Goal: Transaction & Acquisition: Book appointment/travel/reservation

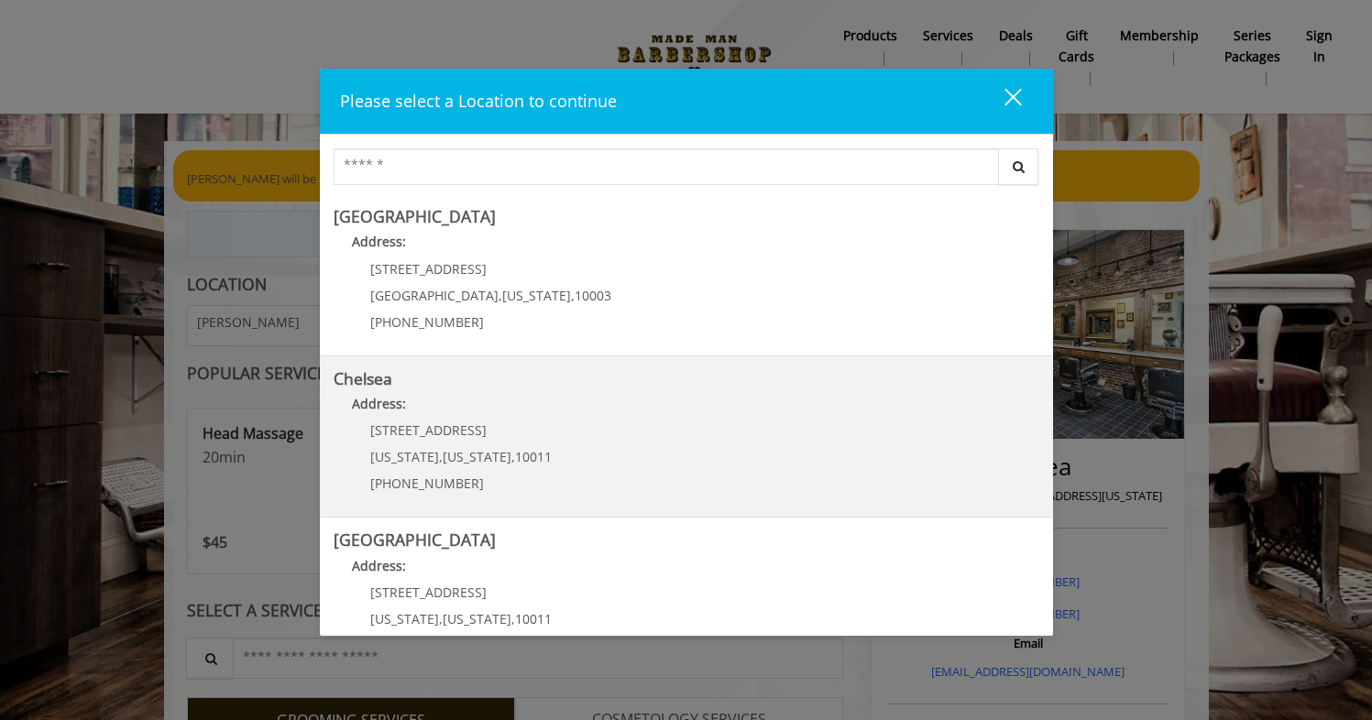
click at [635, 423] on link "Chelsea Address: [STREET_ADDRESS][US_STATE][US_STATE] (917) 639-3902" at bounding box center [686, 437] width 705 height 134
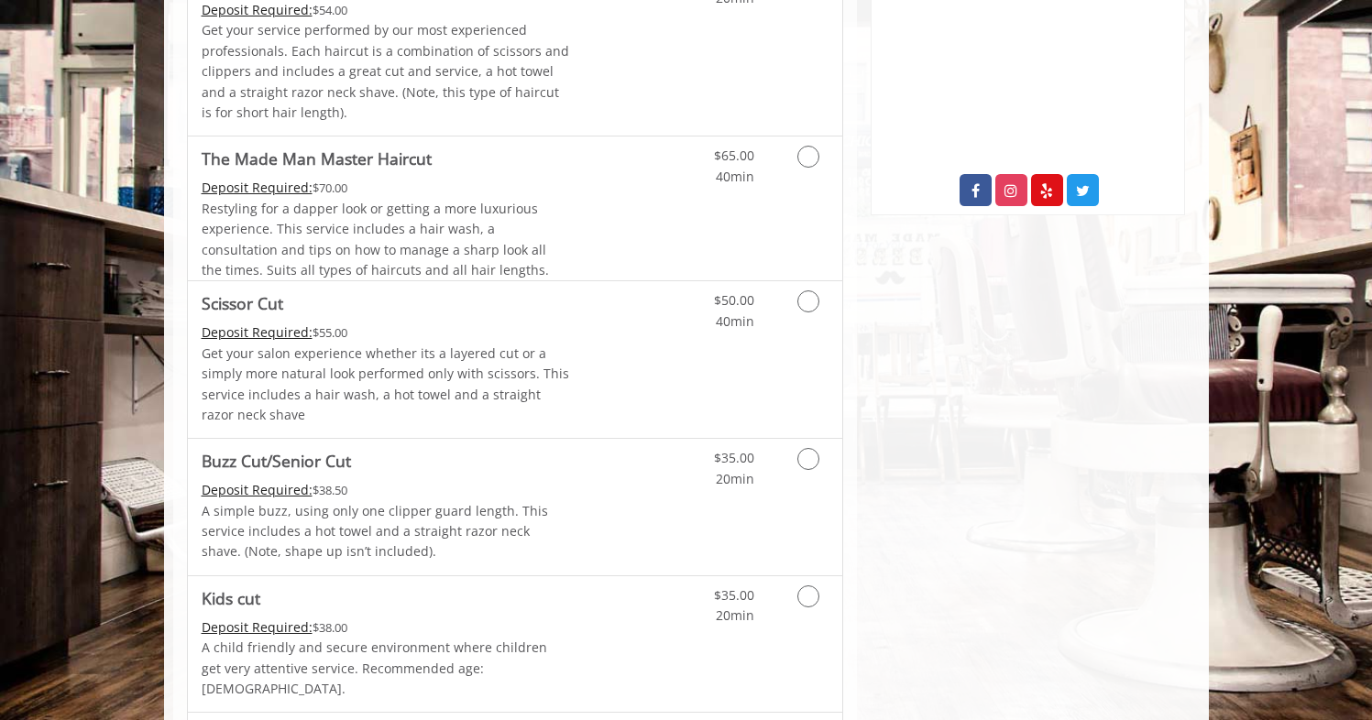
scroll to position [1113, 0]
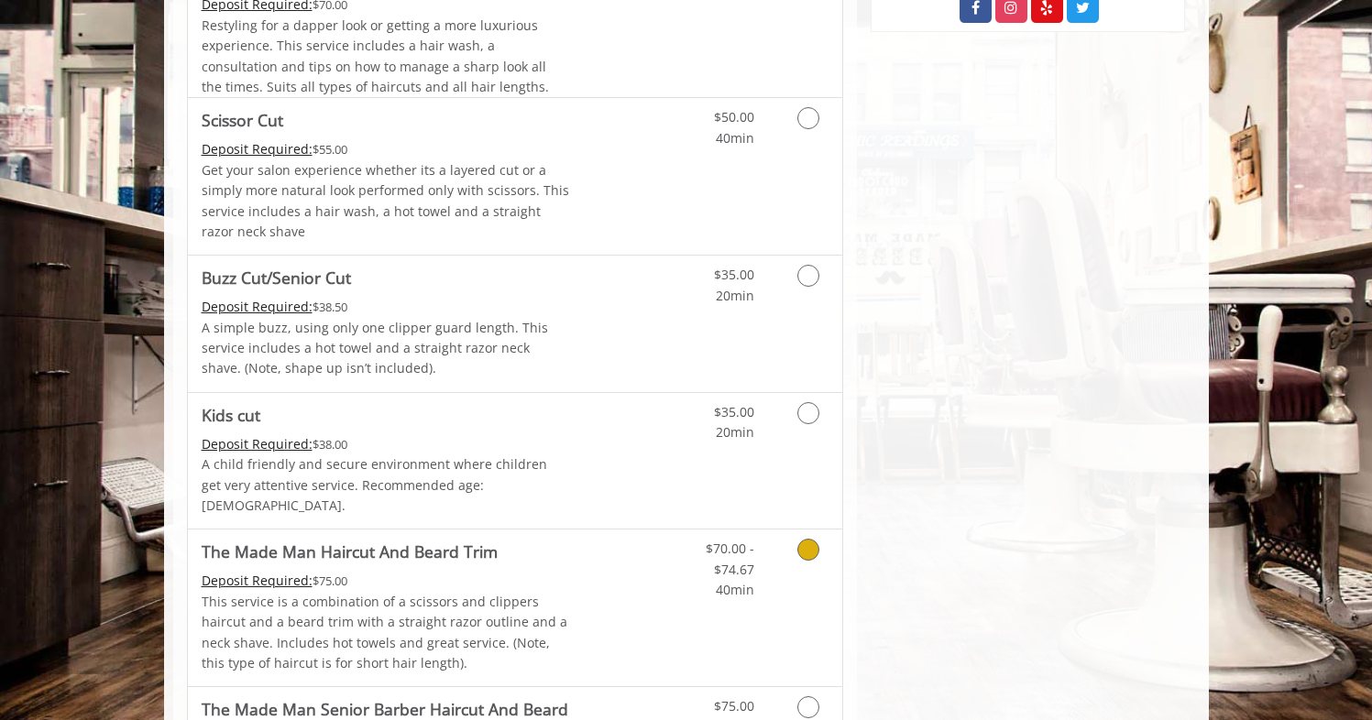
click at [815, 539] on icon "Grooming services" at bounding box center [808, 550] width 22 height 22
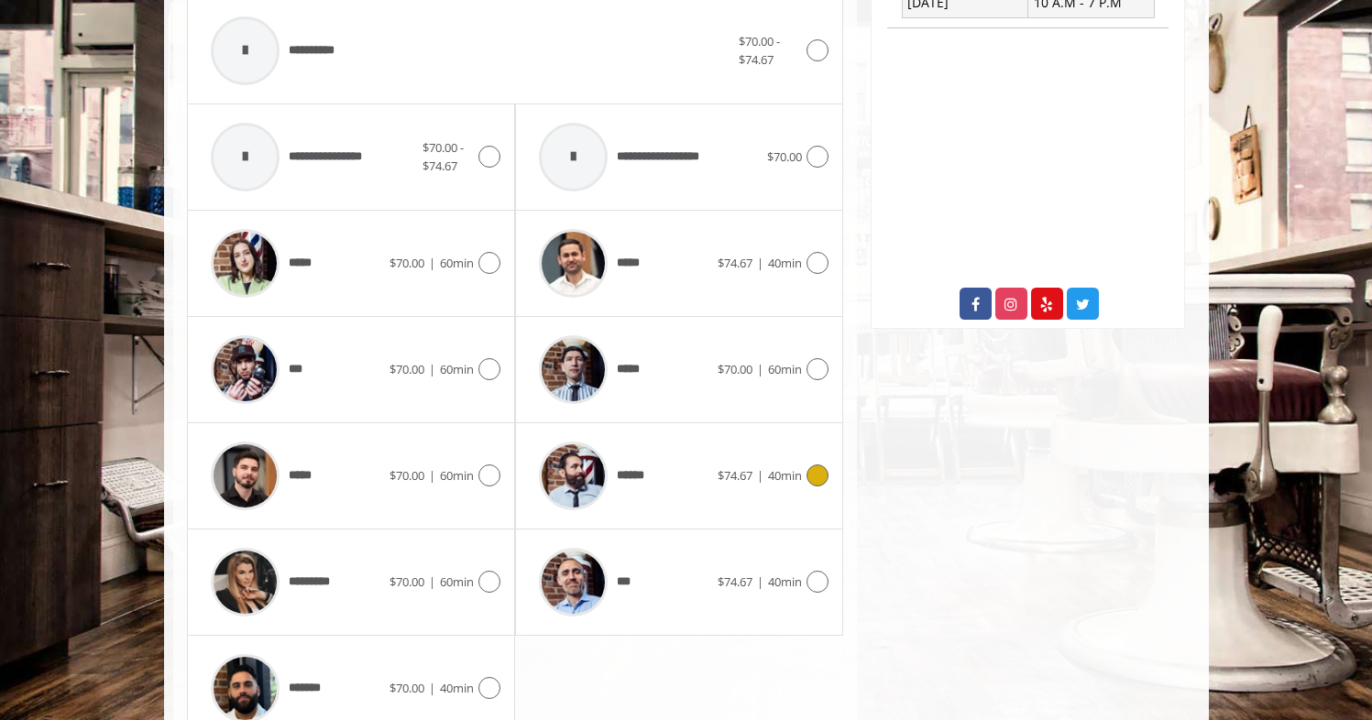
scroll to position [32, 0]
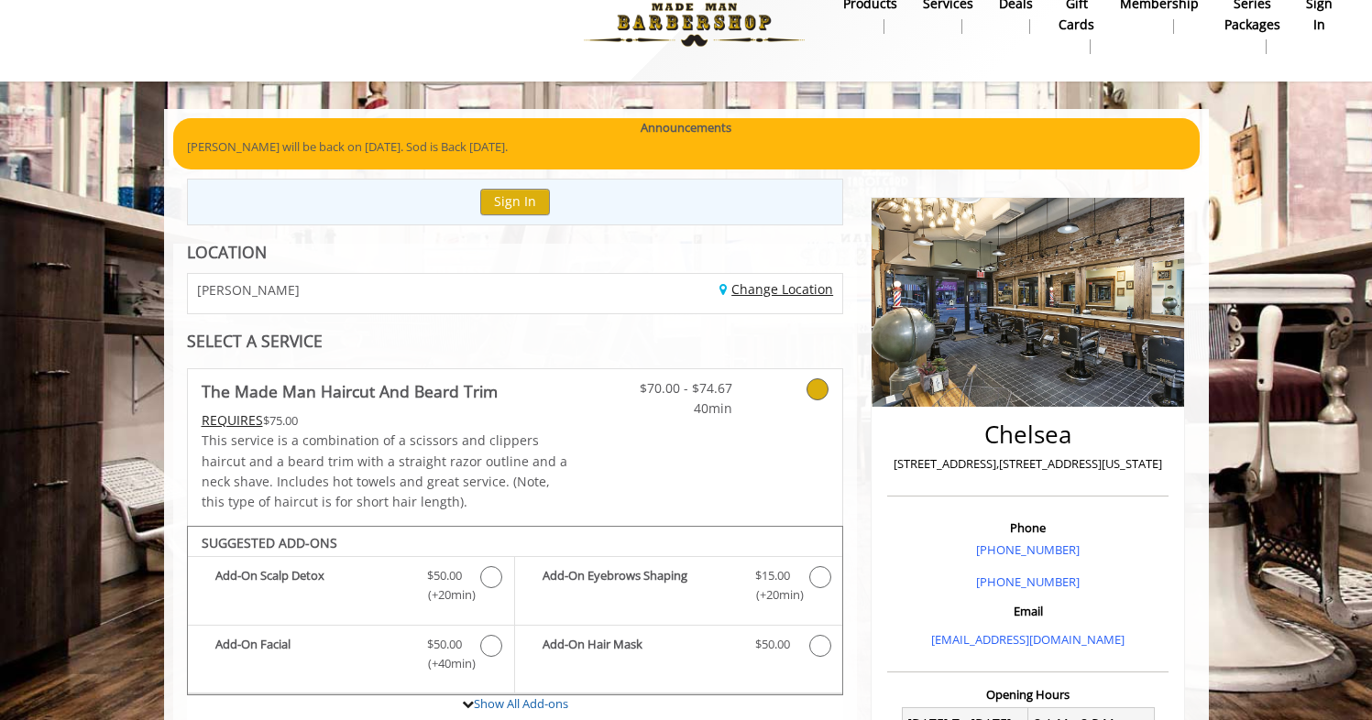
click at [802, 280] on link "Change Location" at bounding box center [776, 288] width 114 height 17
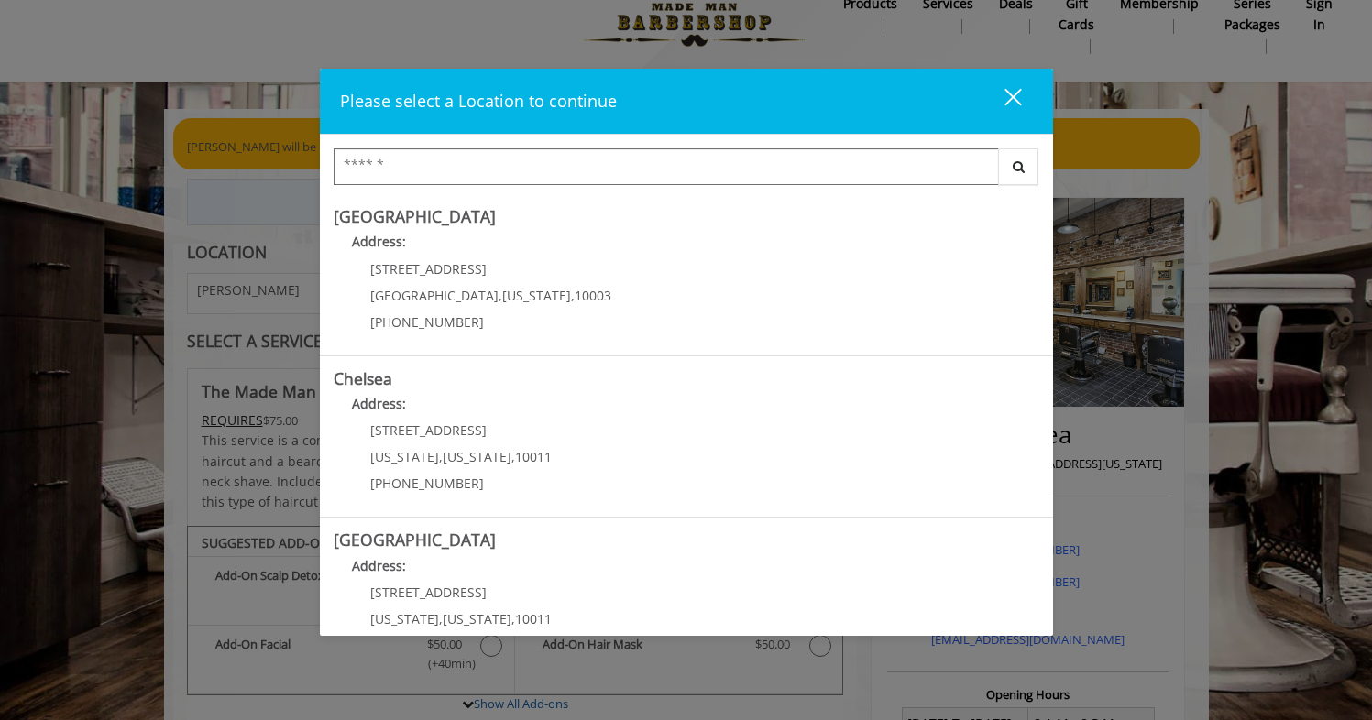
scroll to position [0, 0]
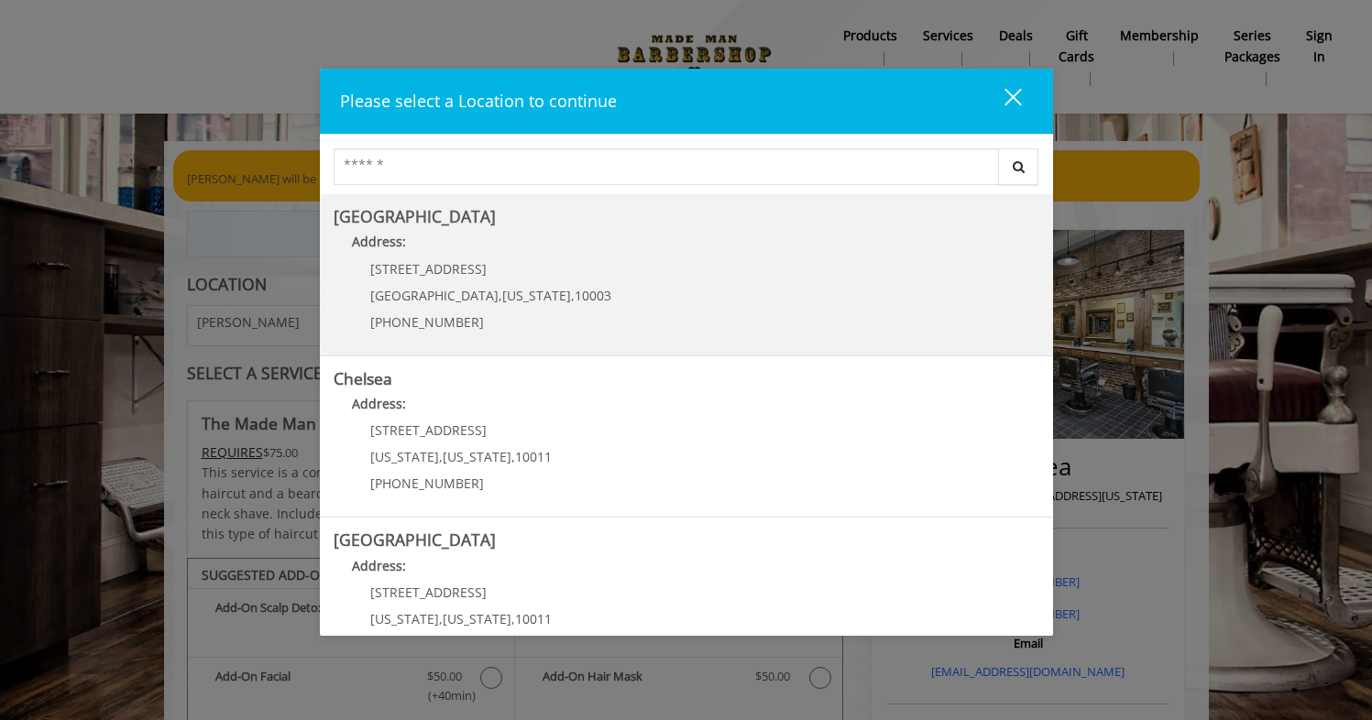
click at [607, 258] on Village "Address:" at bounding box center [686, 246] width 705 height 29
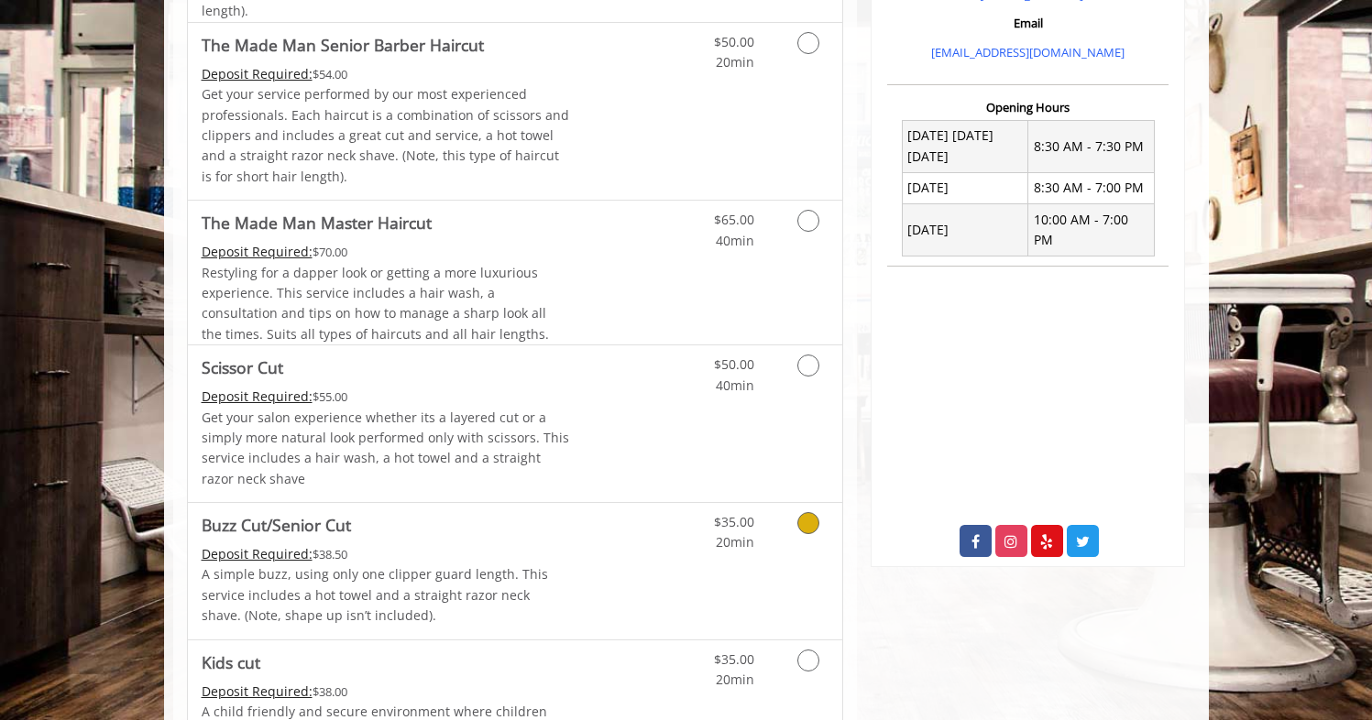
scroll to position [957, 0]
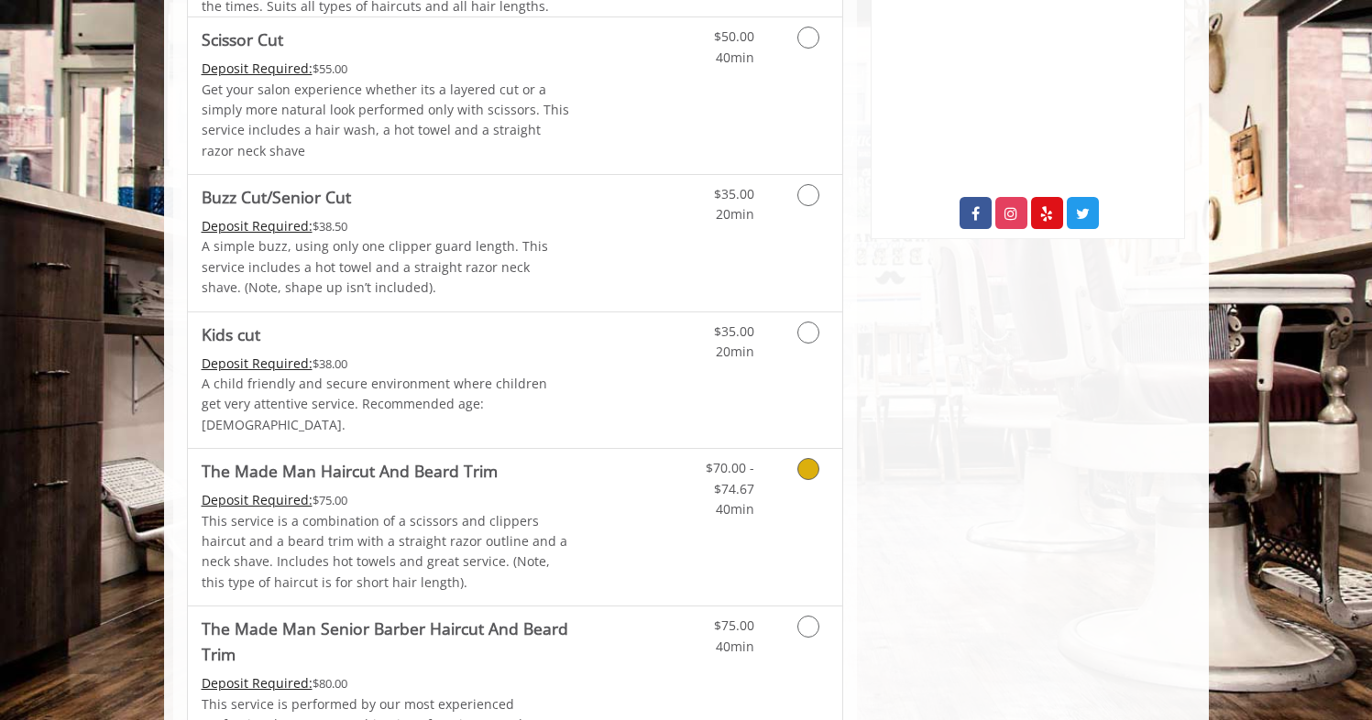
click at [800, 458] on icon "Grooming services" at bounding box center [808, 469] width 22 height 22
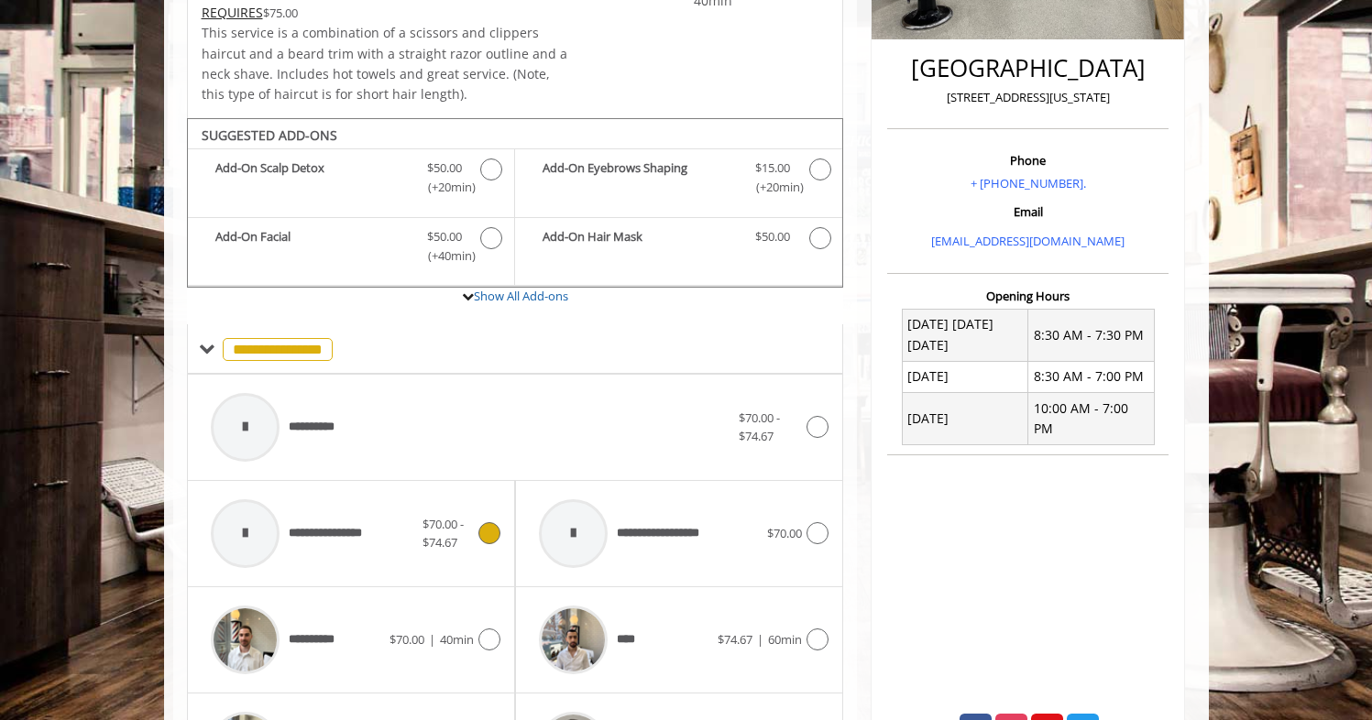
scroll to position [88, 0]
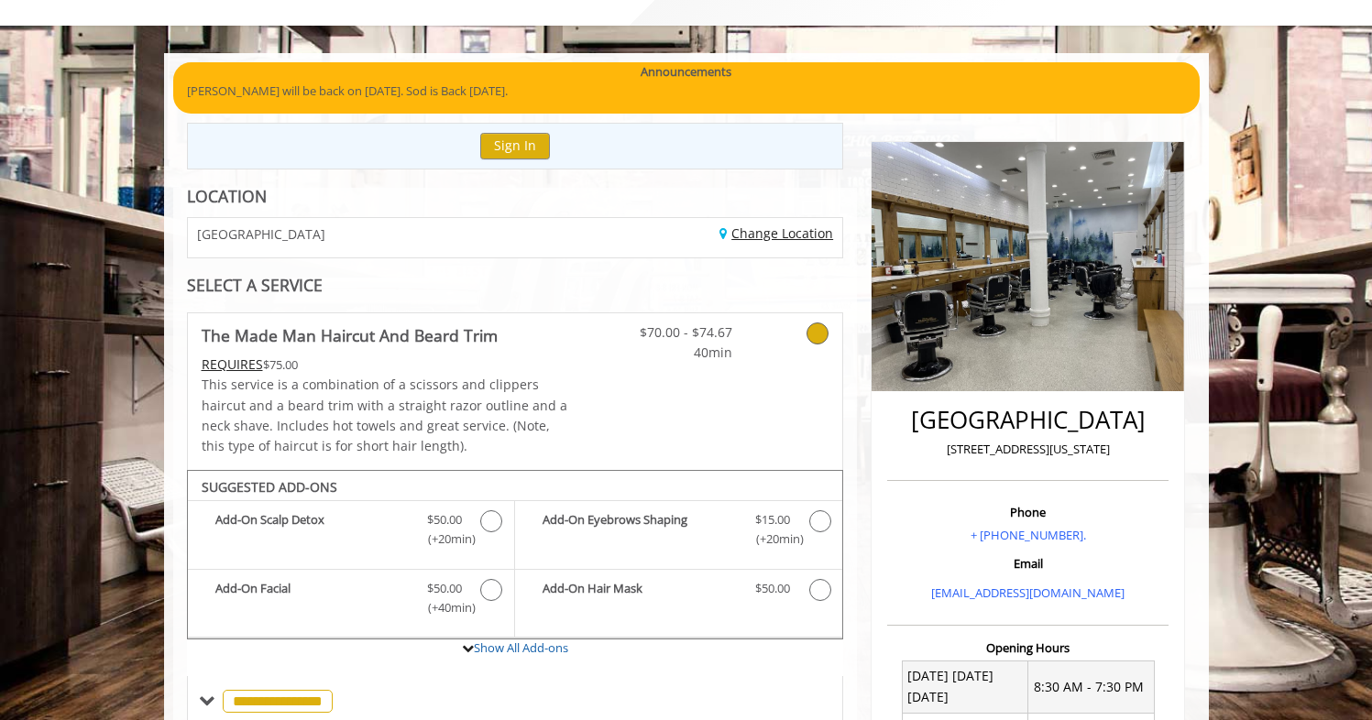
click at [788, 224] on link "Change Location" at bounding box center [776, 232] width 114 height 17
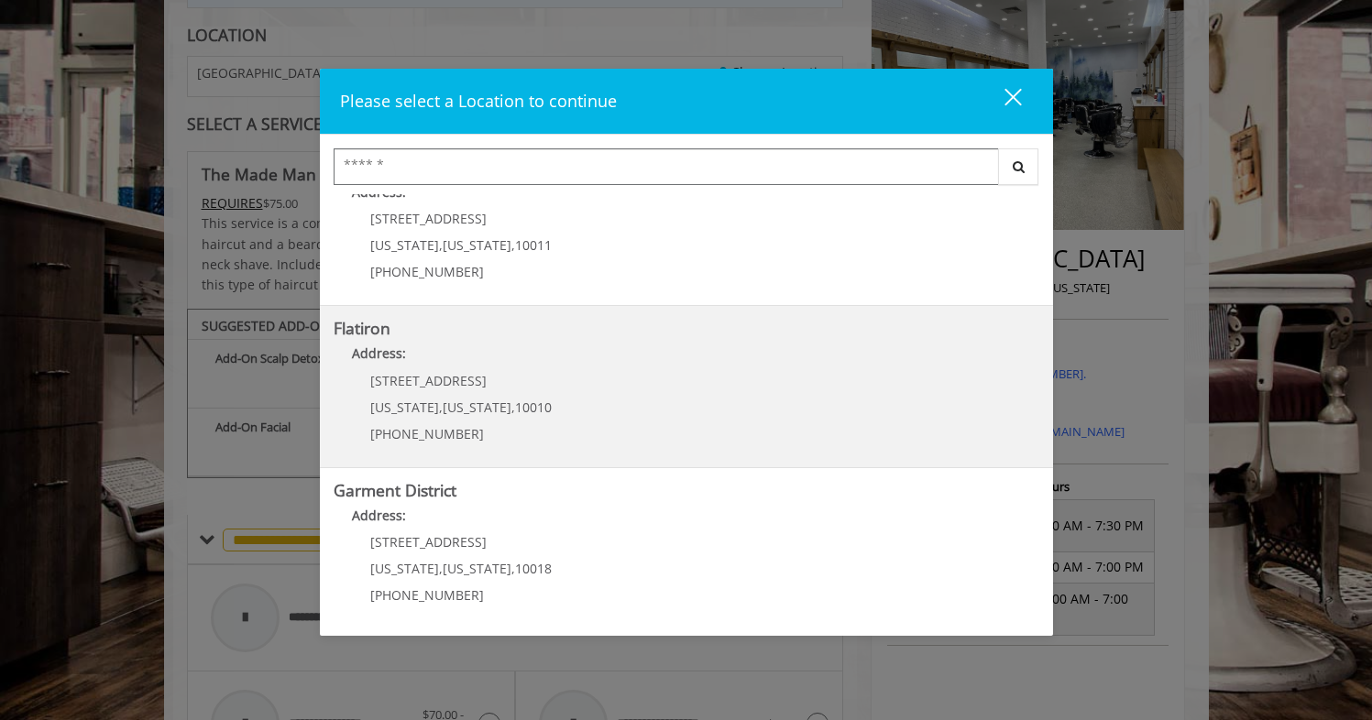
scroll to position [56, 0]
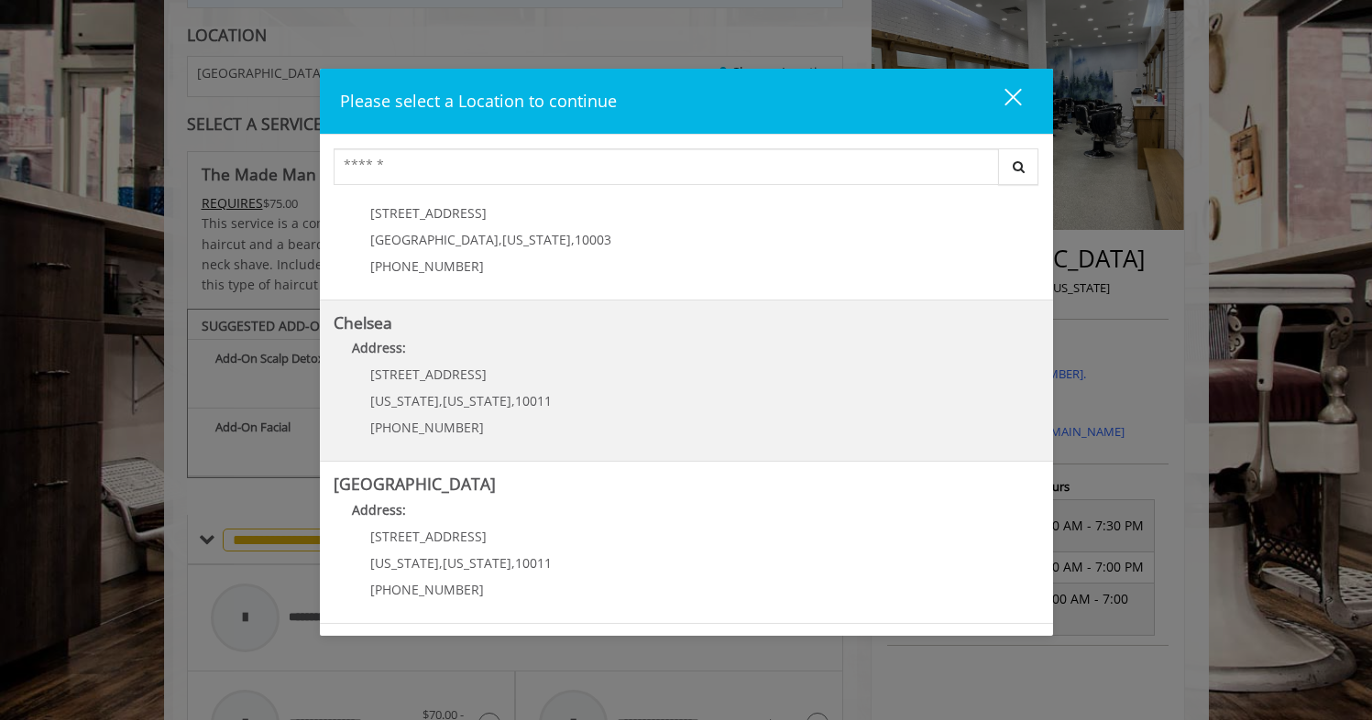
click at [569, 392] on link "Chelsea Address: 169/170 W 23rd St New York , New York , 10011 (917) 639-3902" at bounding box center [686, 381] width 705 height 134
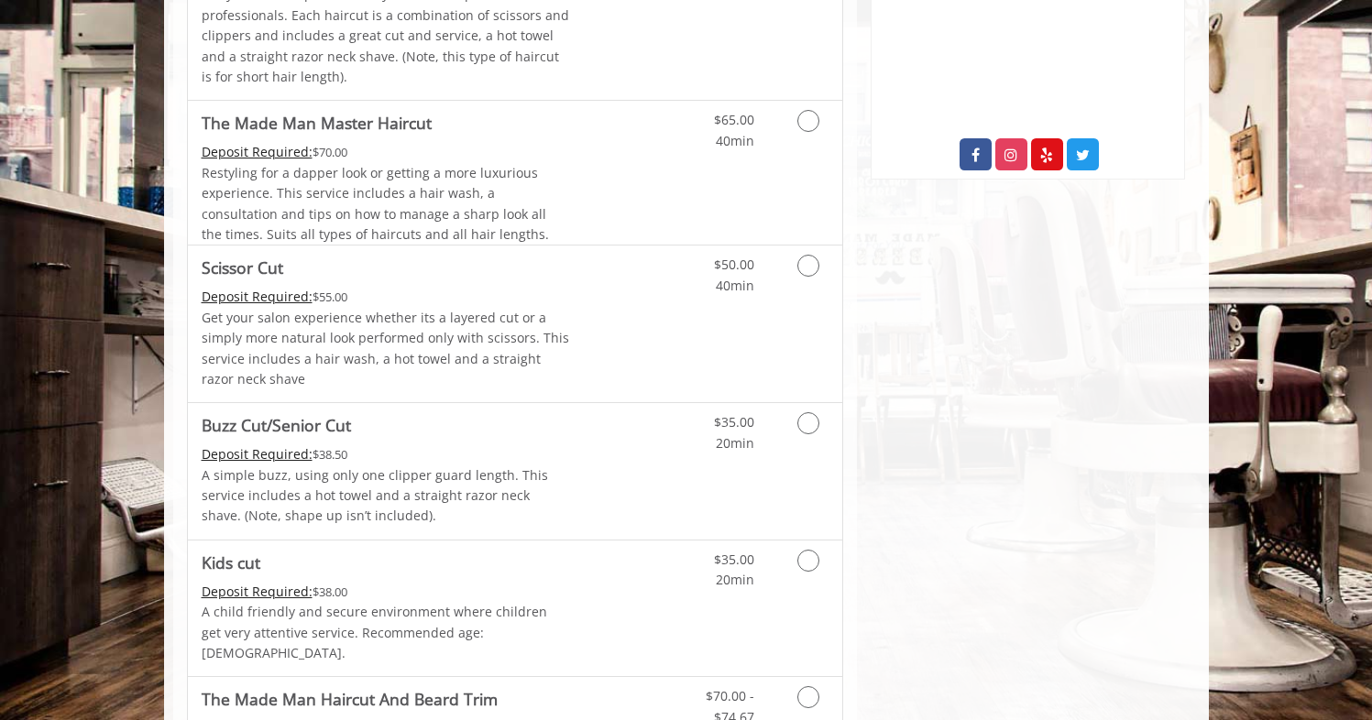
scroll to position [984, 0]
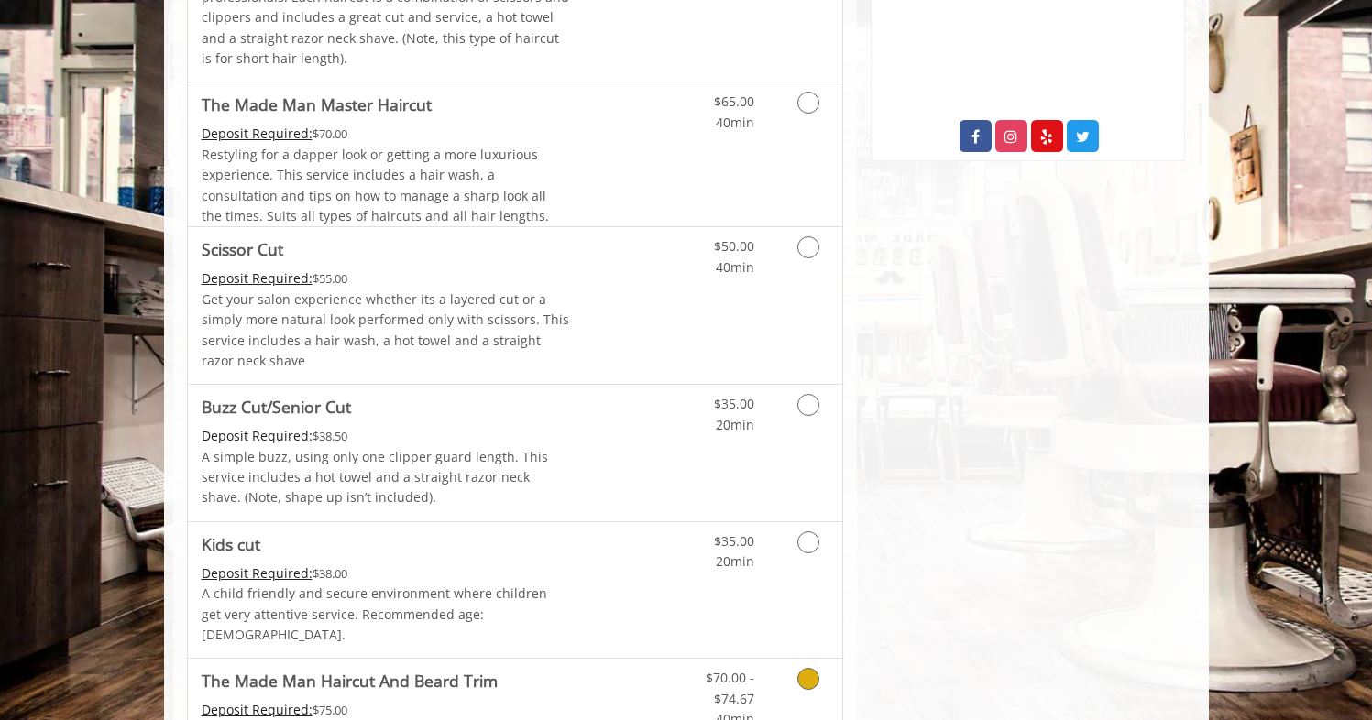
click at [805, 668] on icon "Grooming services" at bounding box center [808, 679] width 22 height 22
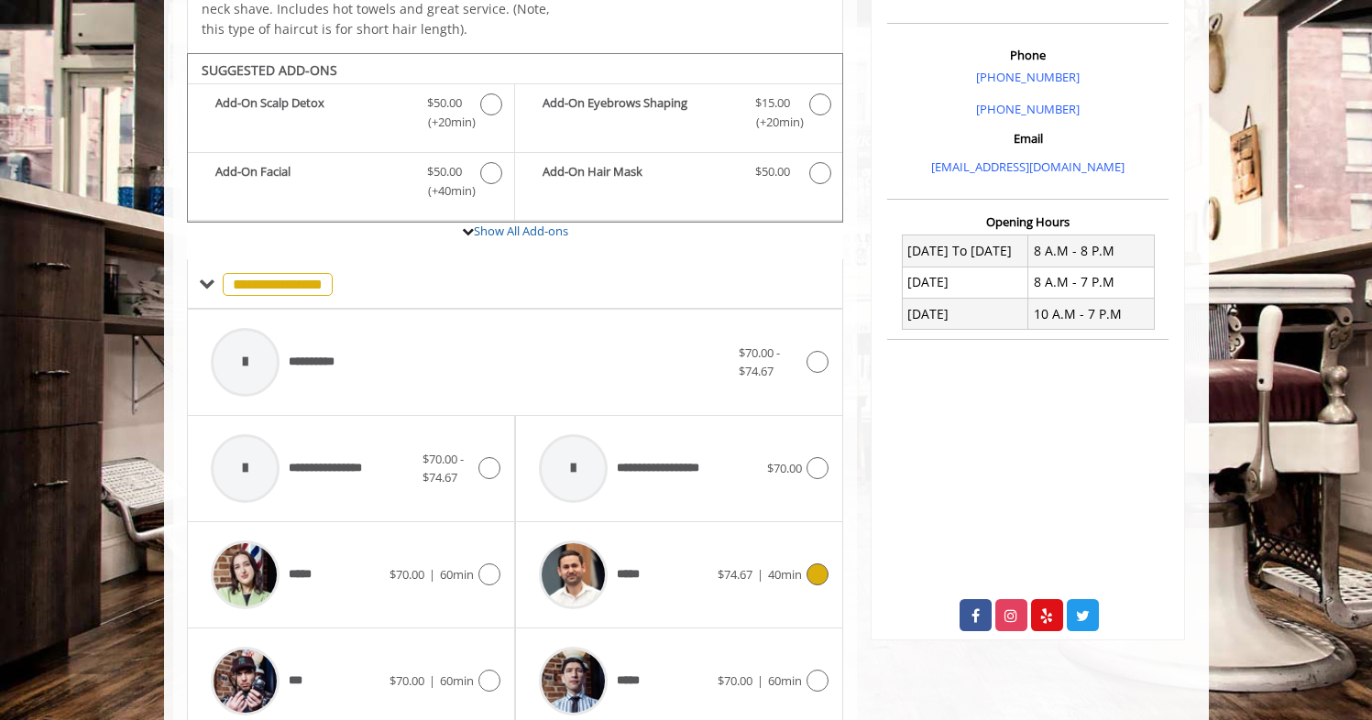
scroll to position [714, 0]
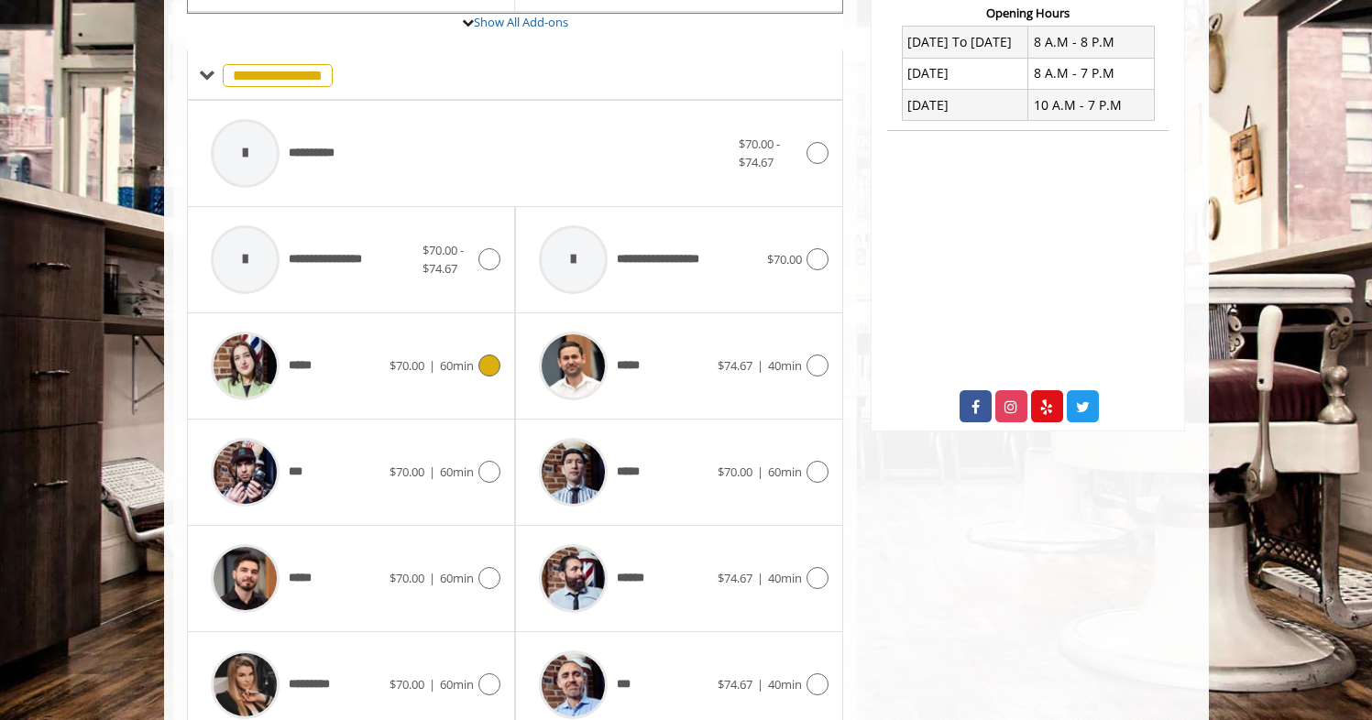
click at [410, 357] on span "$70.00" at bounding box center [406, 365] width 35 height 16
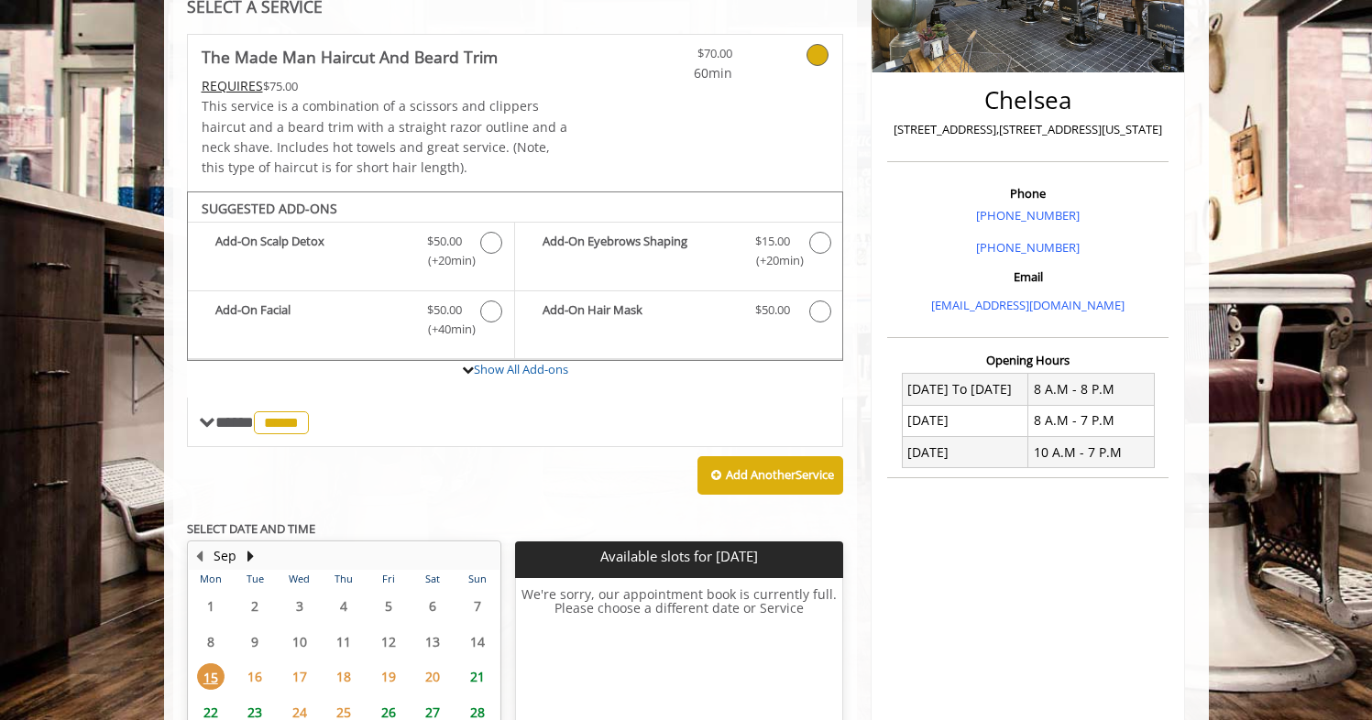
scroll to position [48, 0]
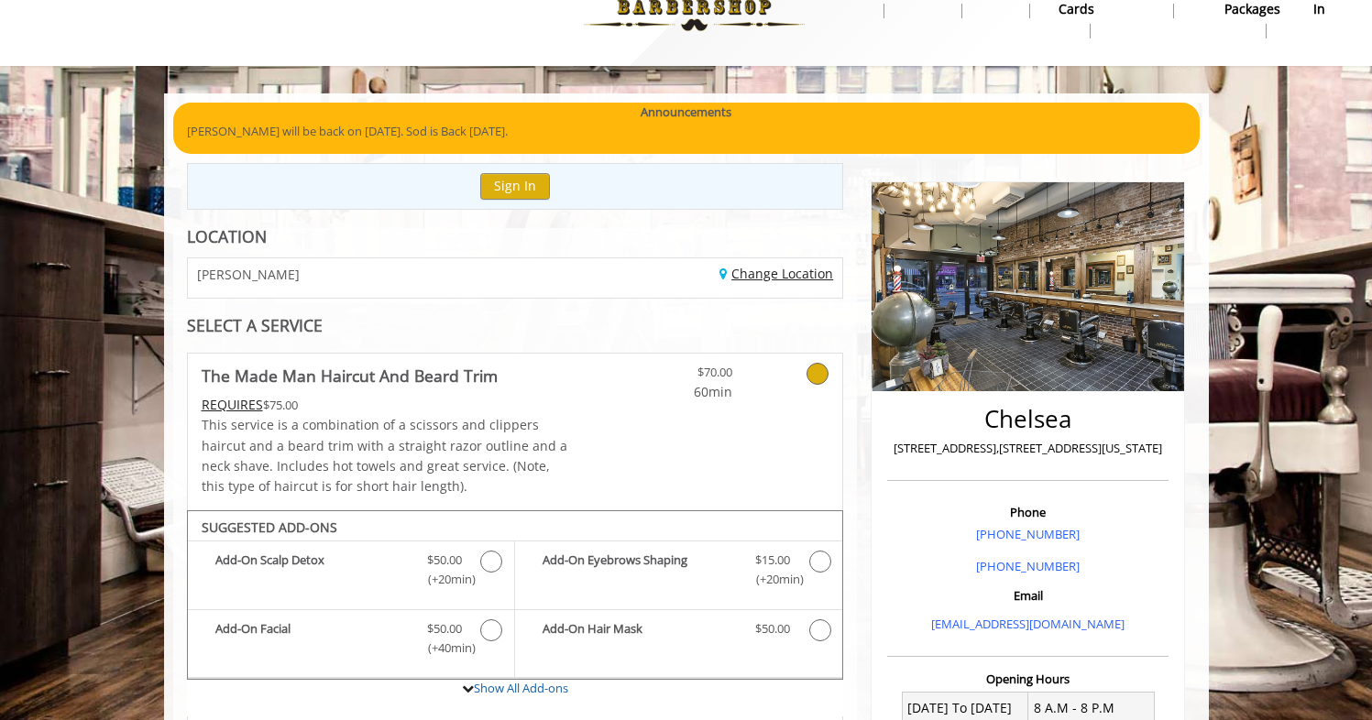
click at [782, 265] on link "Change Location" at bounding box center [776, 273] width 114 height 17
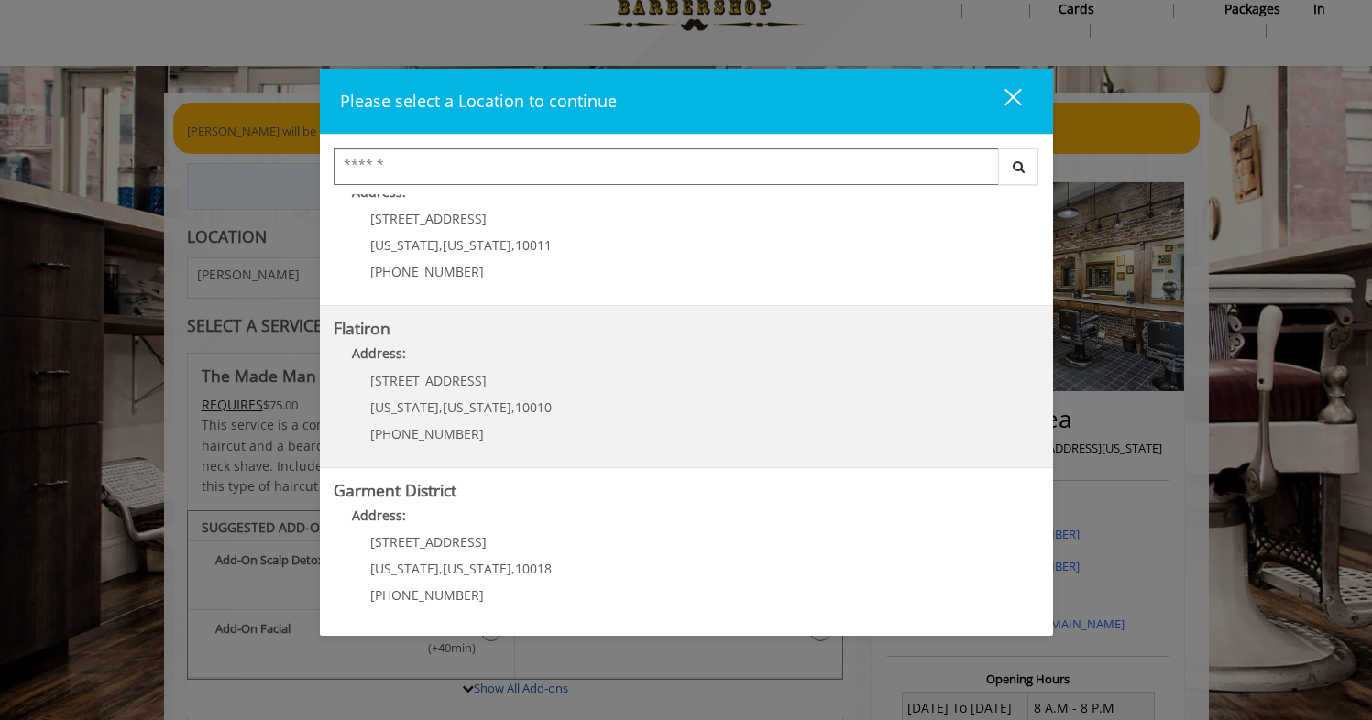
scroll to position [161, 0]
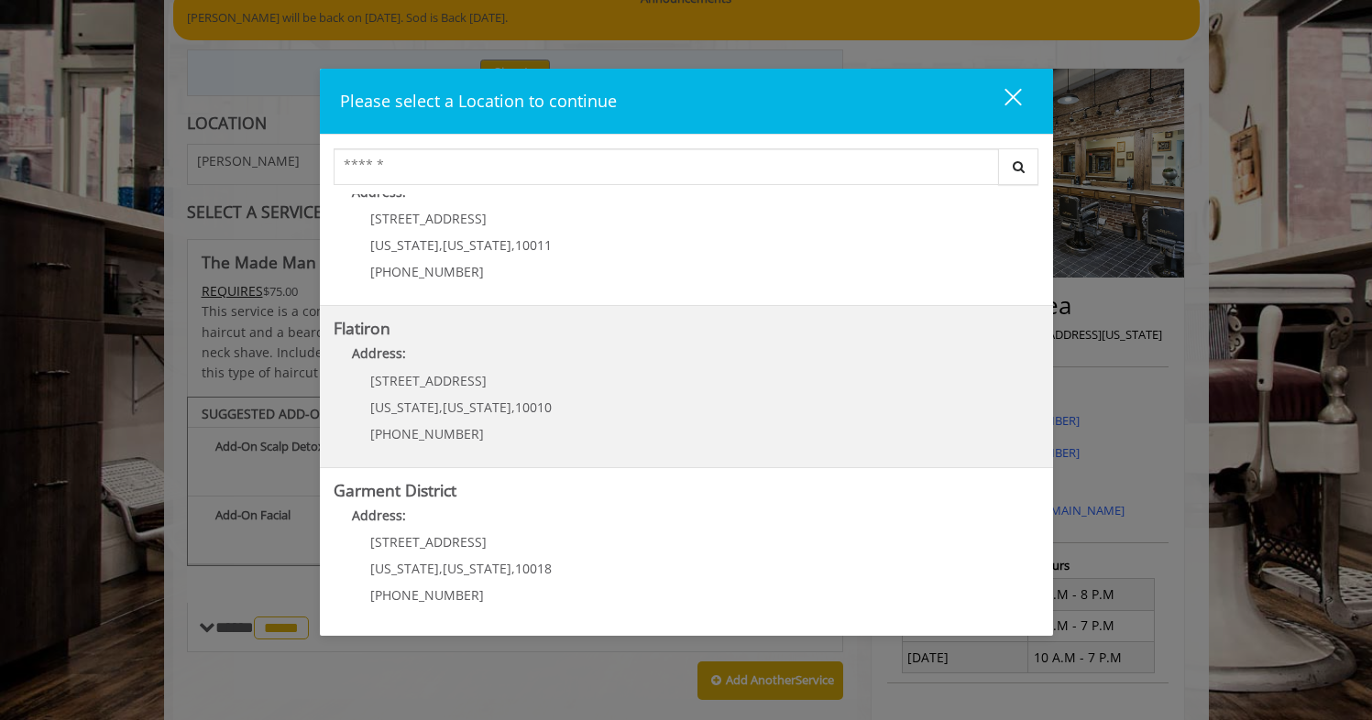
click at [538, 395] on div "10 E 23rd St New York , New York , 10010 (917) 475-1765" at bounding box center [447, 414] width 227 height 80
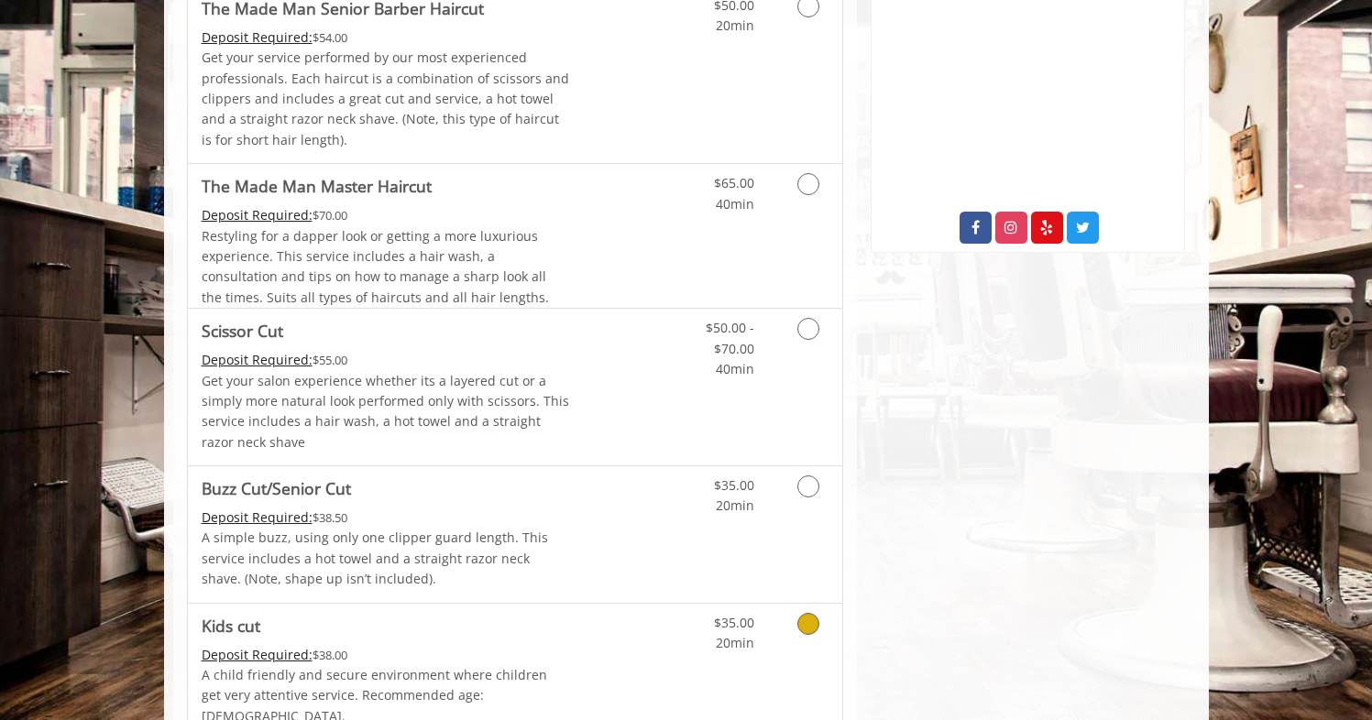
scroll to position [813, 0]
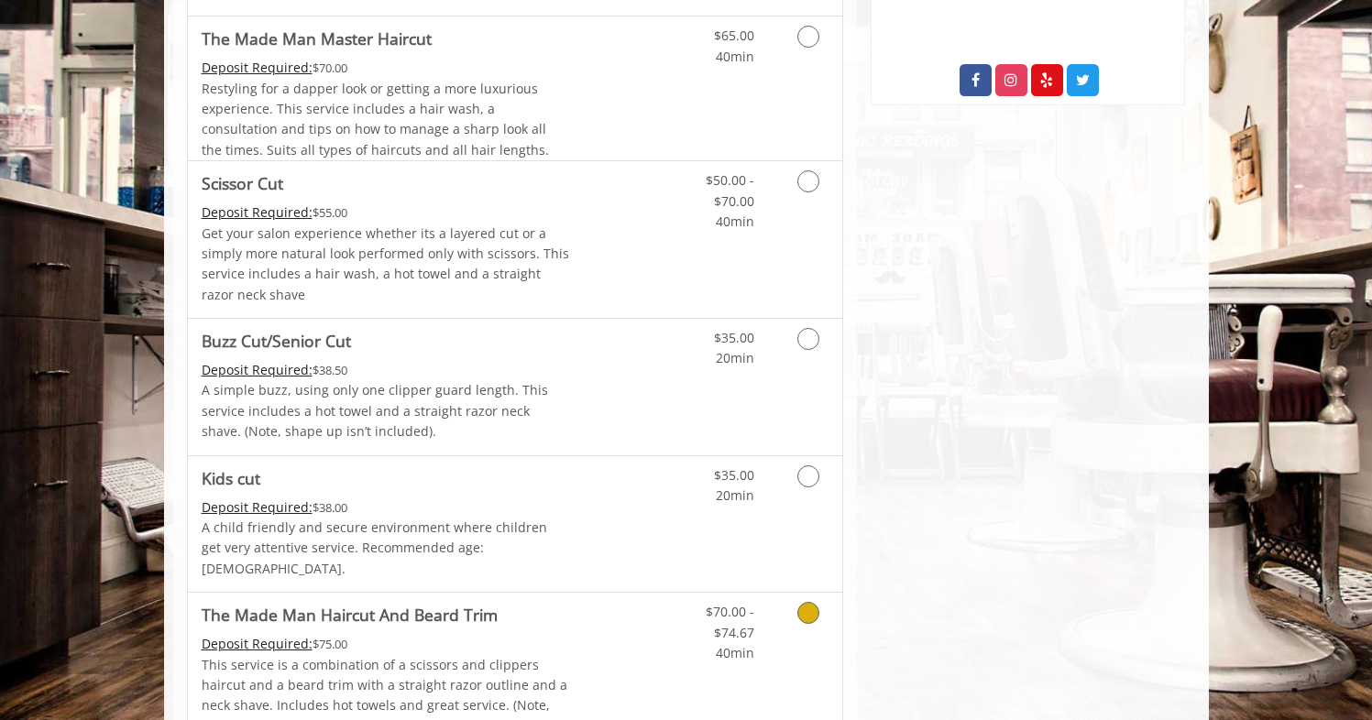
click at [670, 593] on div "$70.00 - $74.67 40min" at bounding box center [716, 628] width 104 height 71
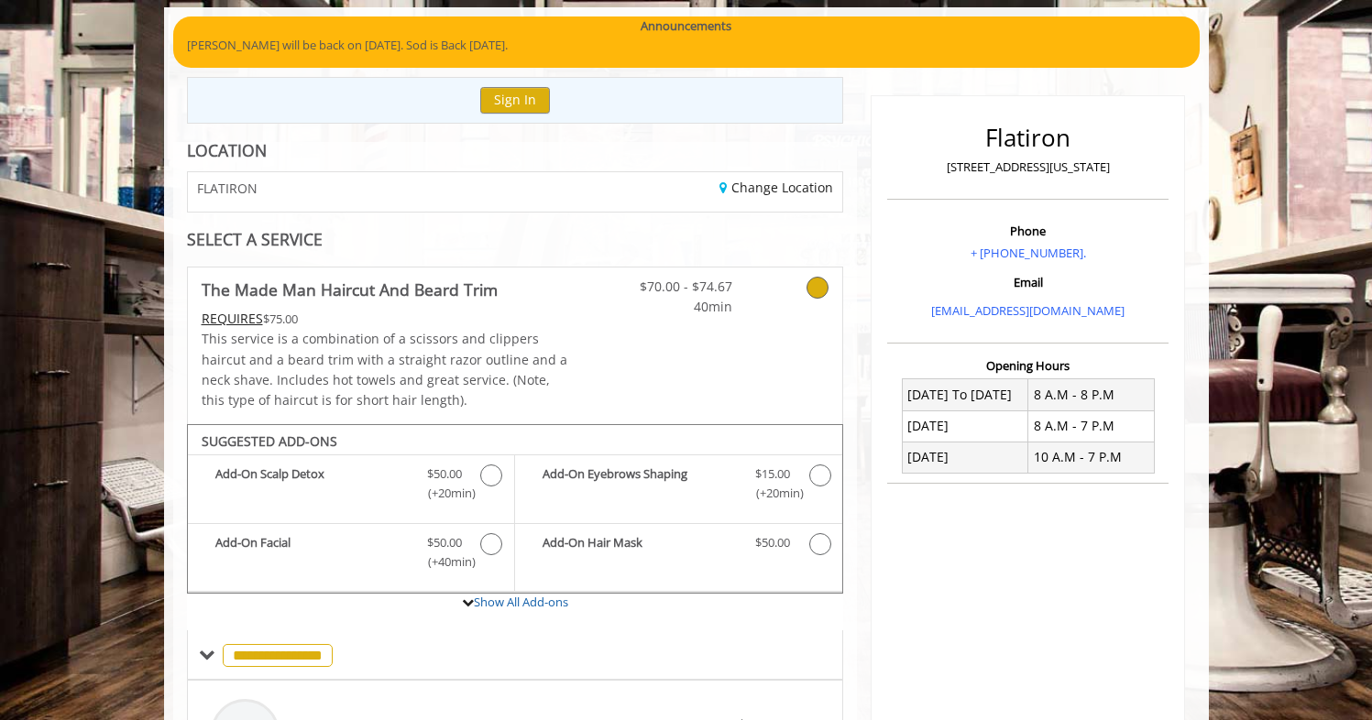
scroll to position [0, 0]
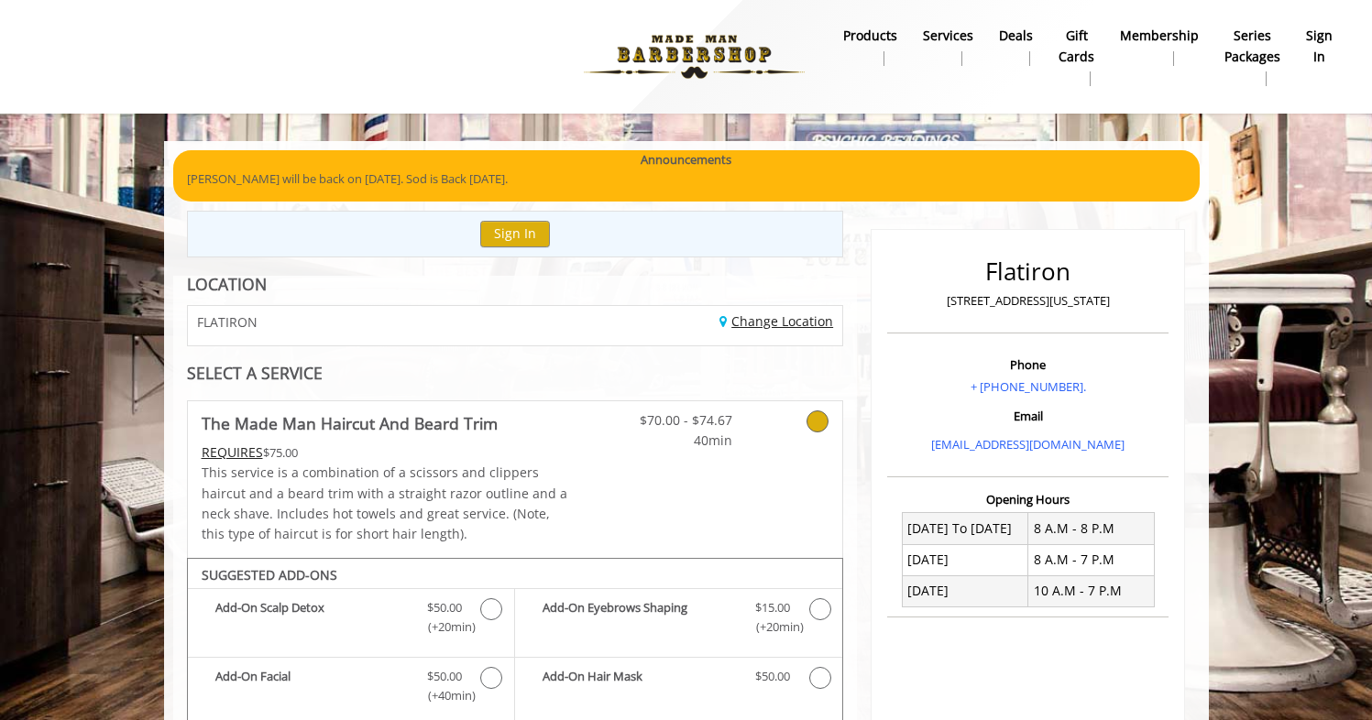
click at [747, 312] on link "Change Location" at bounding box center [776, 320] width 114 height 17
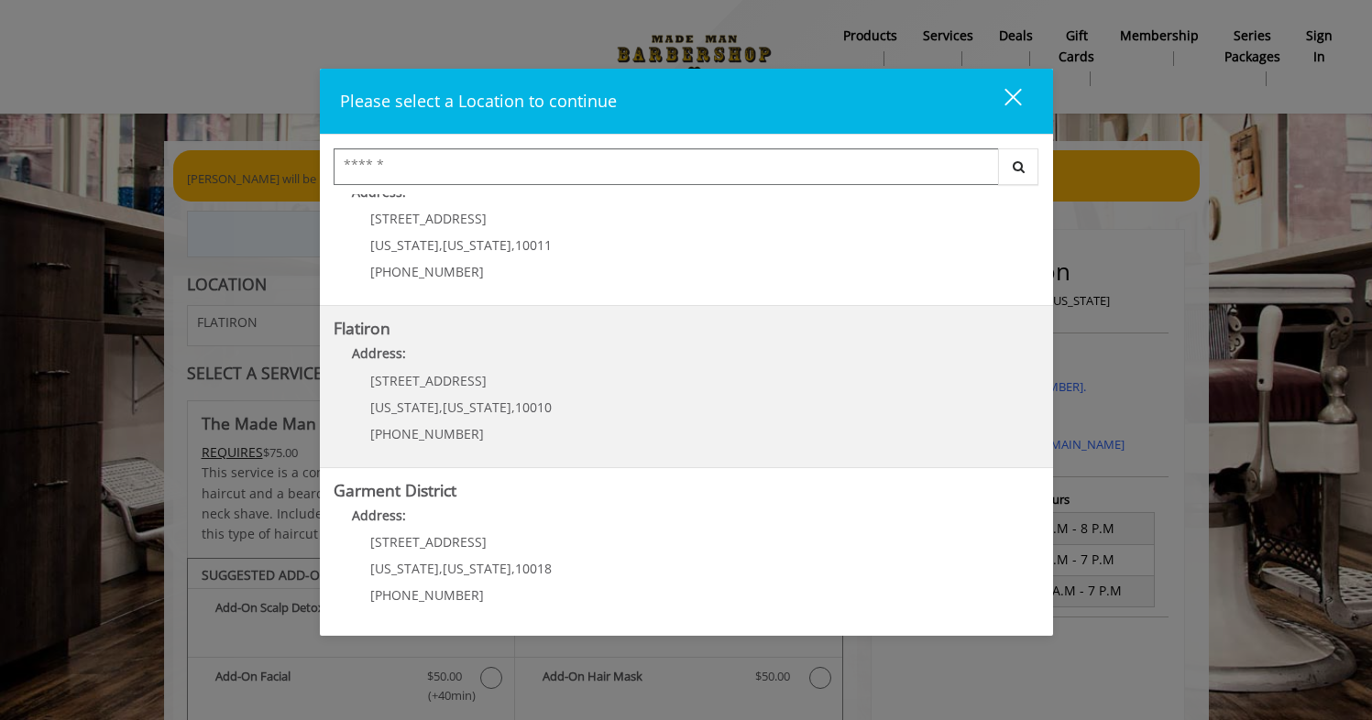
scroll to position [148, 0]
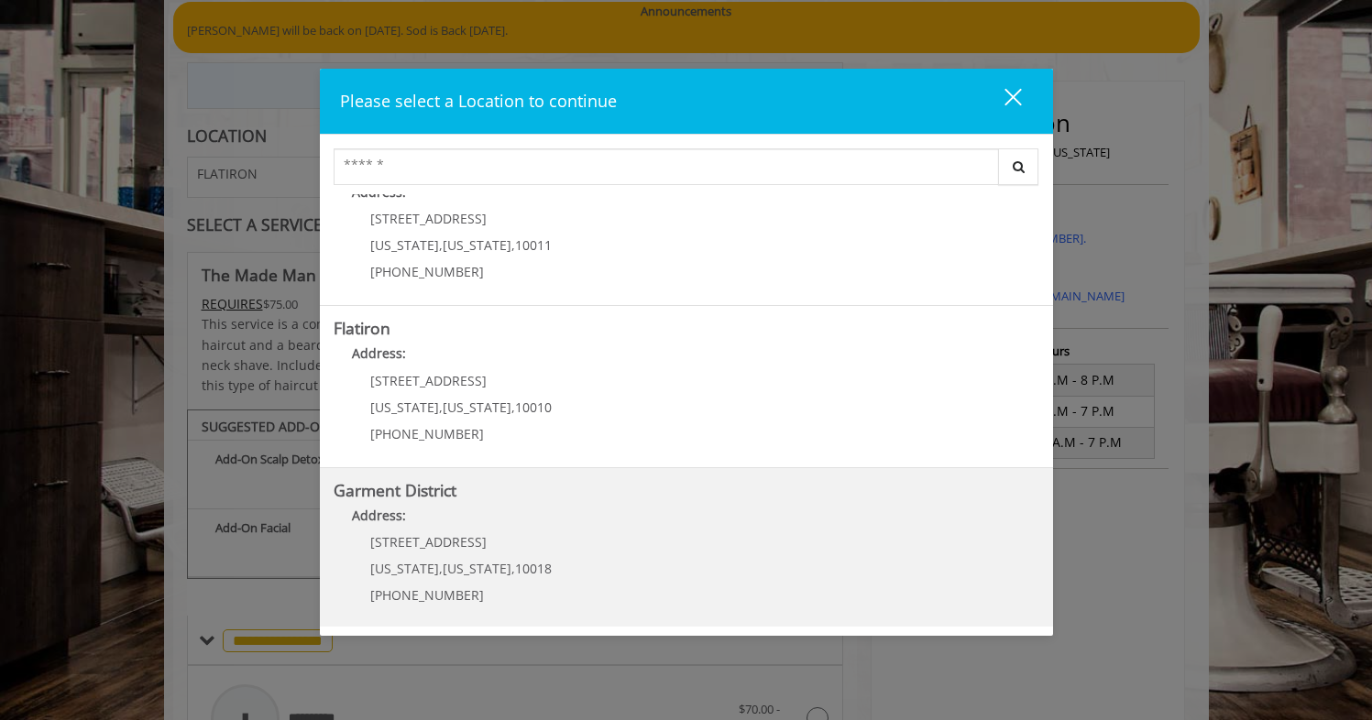
click at [563, 530] on District "Address:" at bounding box center [686, 520] width 705 height 29
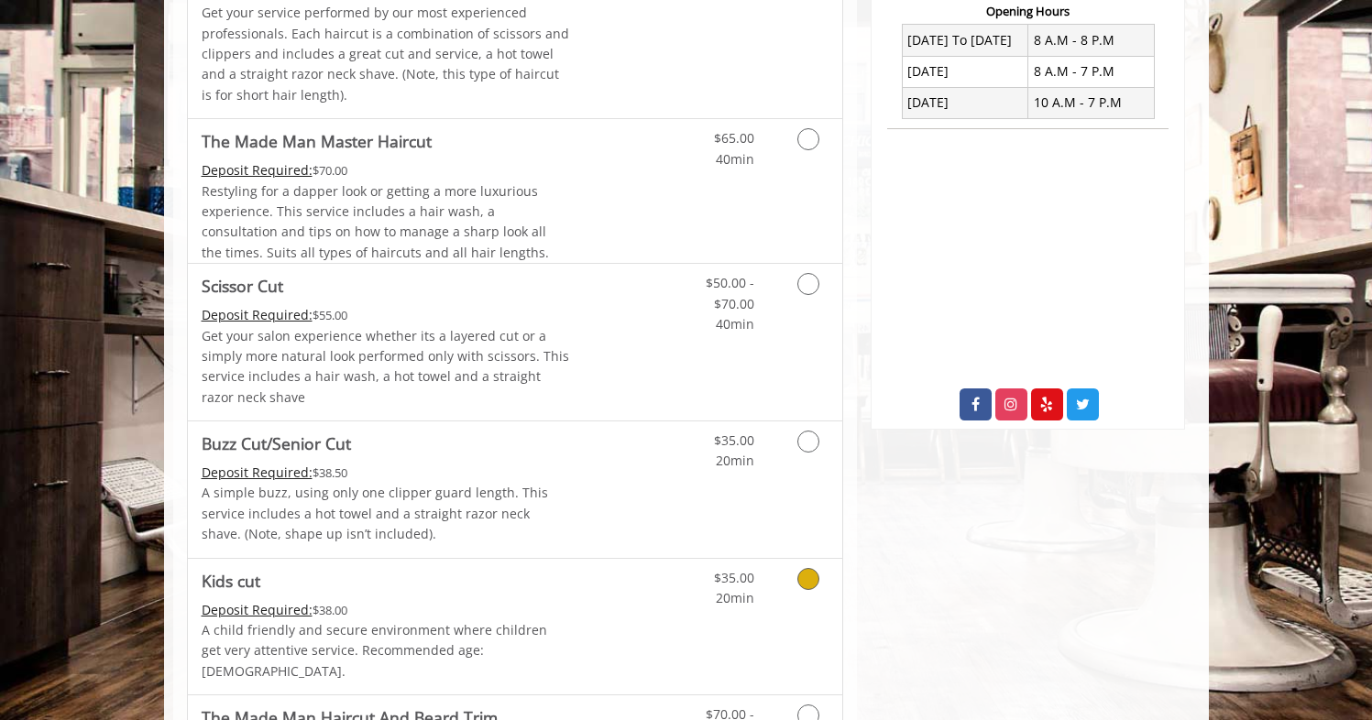
scroll to position [841, 0]
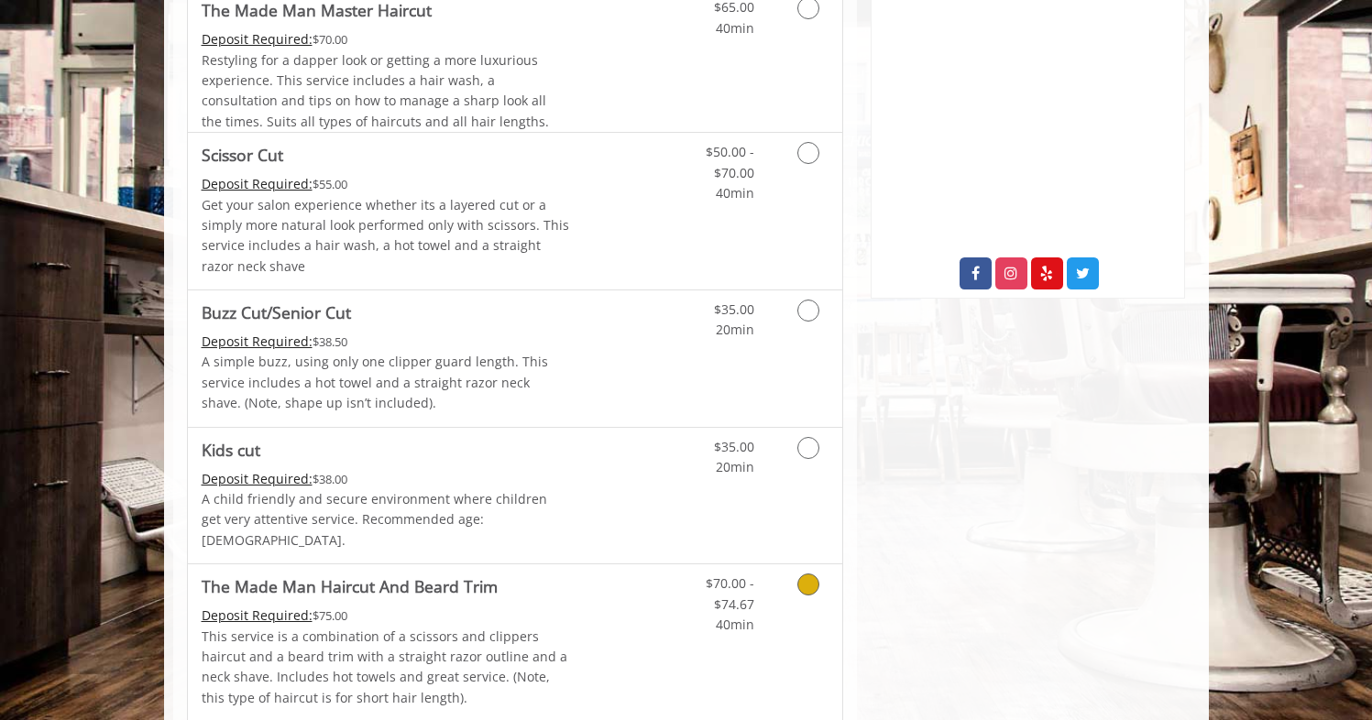
click at [792, 564] on link "Grooming services" at bounding box center [805, 599] width 47 height 71
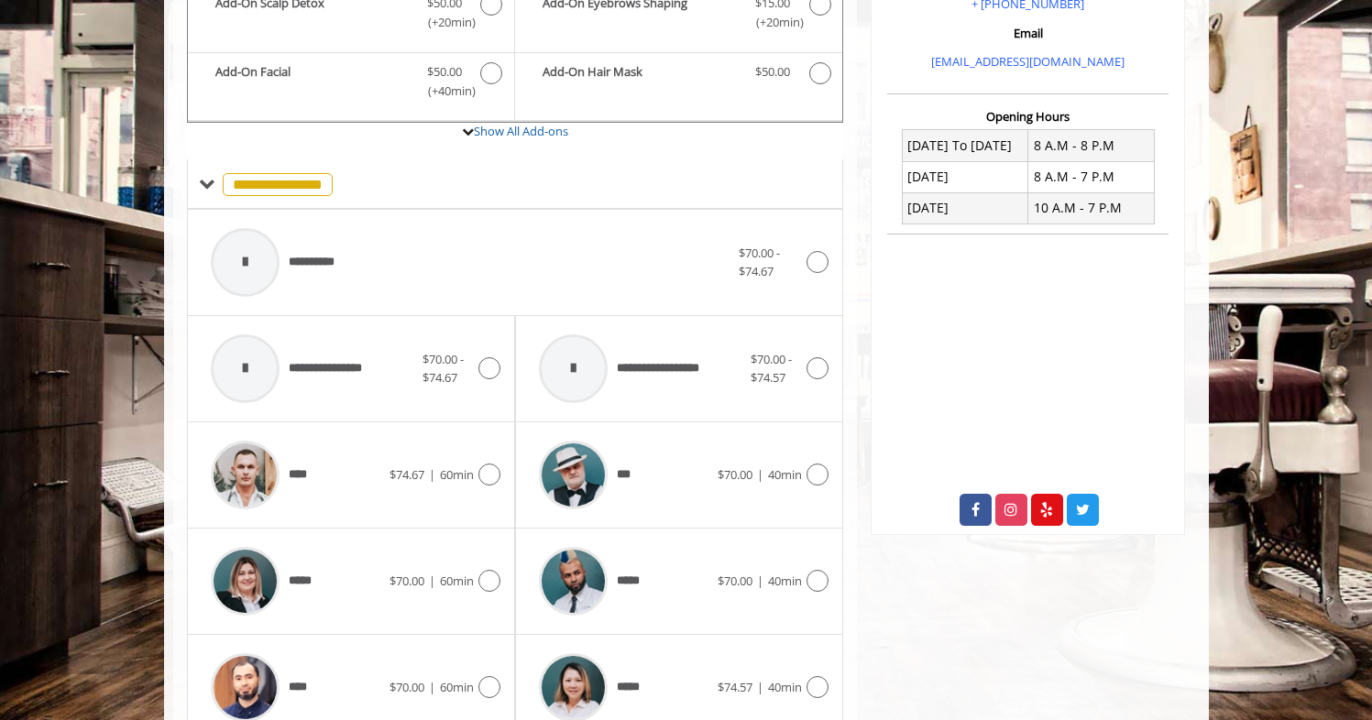
scroll to position [846, 0]
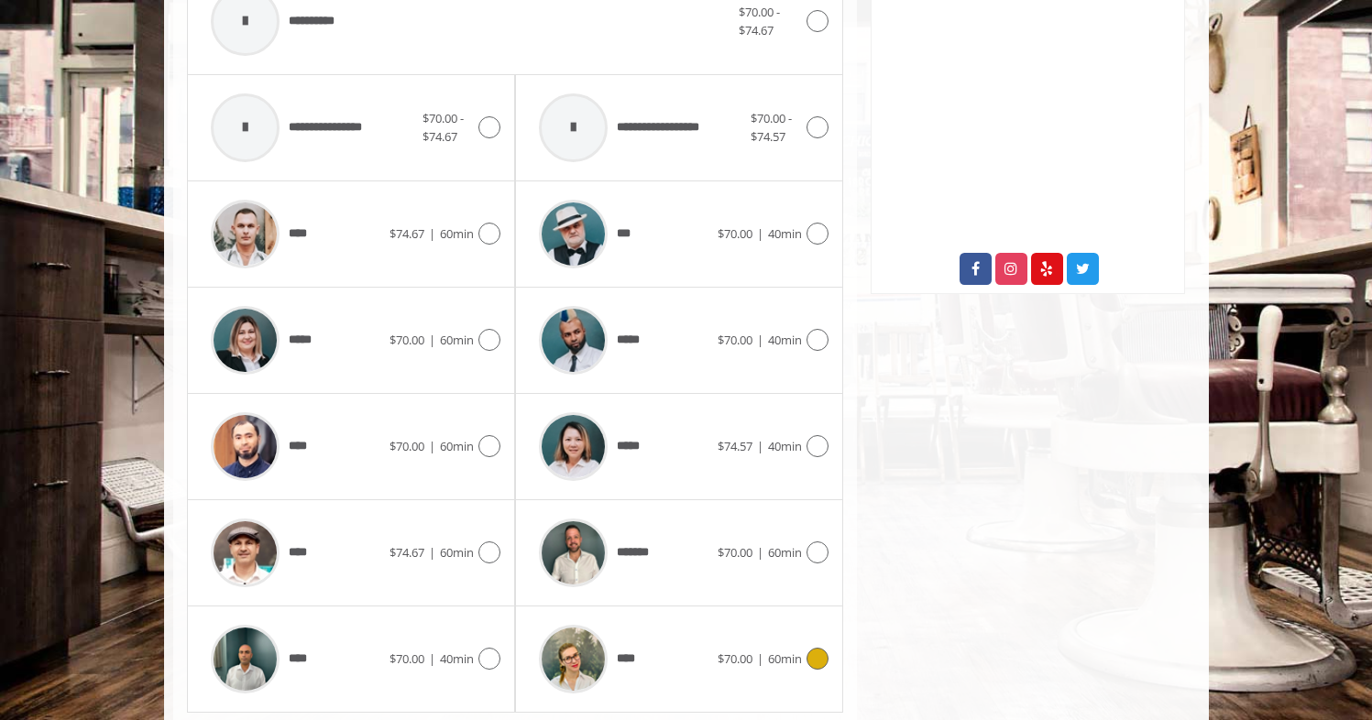
click at [811, 648] on icon at bounding box center [817, 659] width 22 height 22
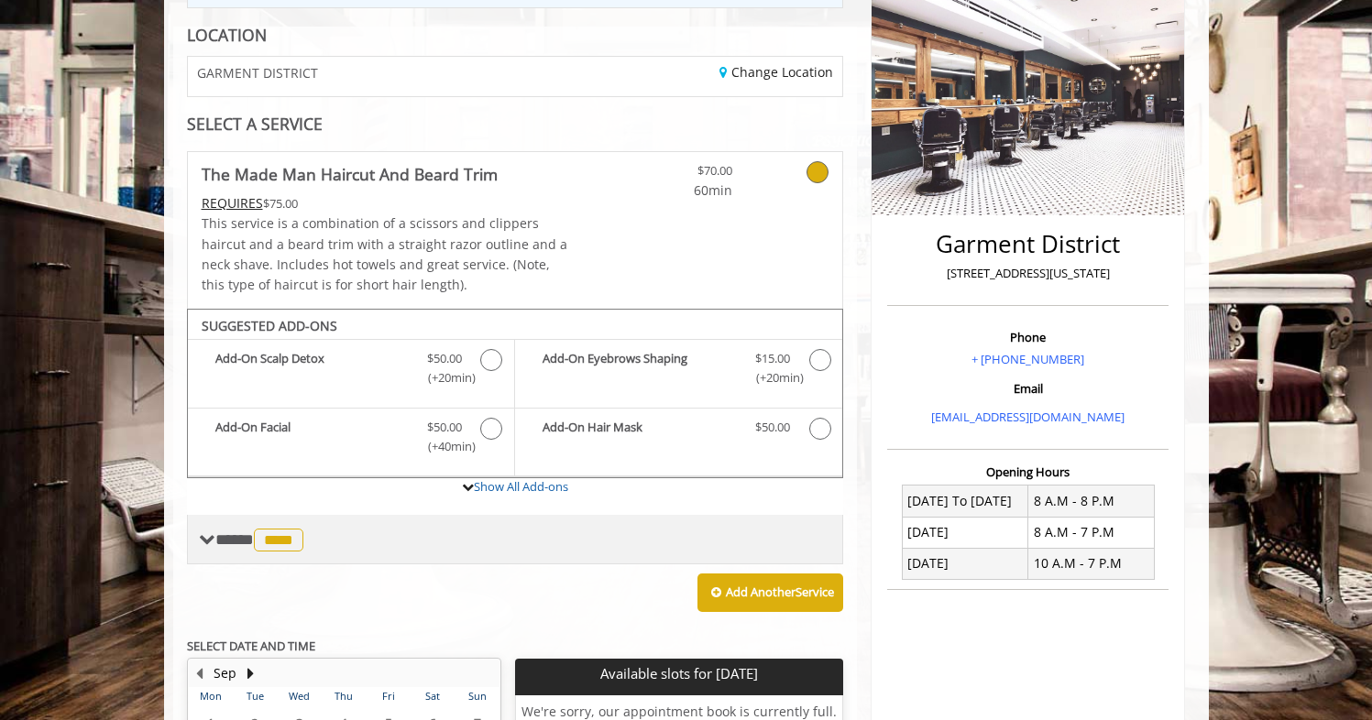
scroll to position [506, 0]
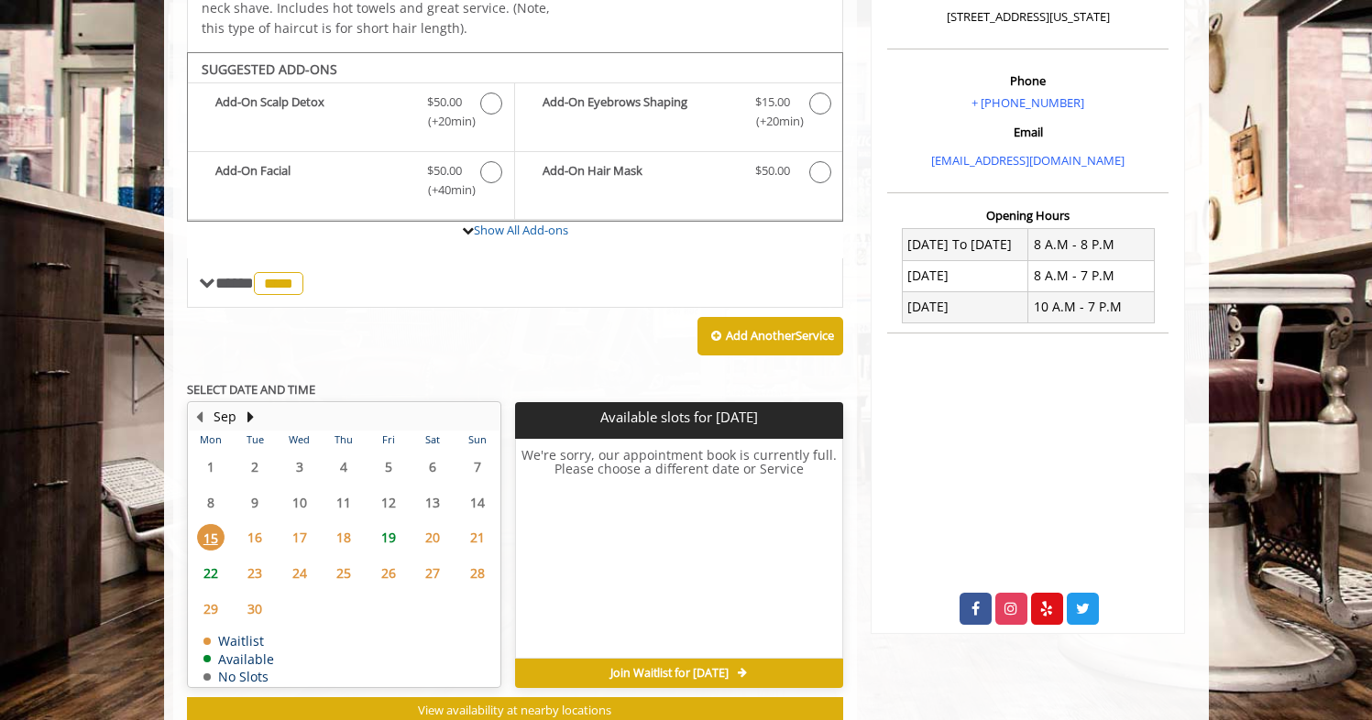
click at [397, 524] on span "19" at bounding box center [388, 537] width 27 height 27
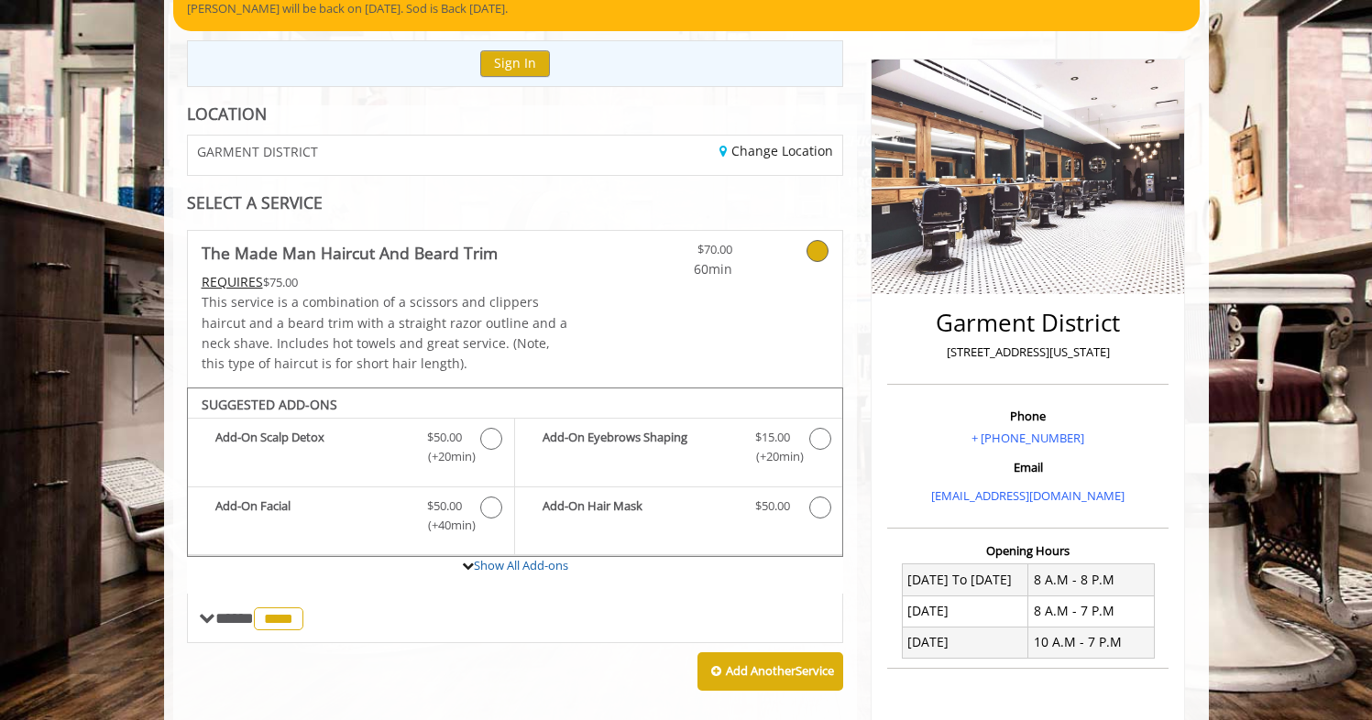
scroll to position [43, 0]
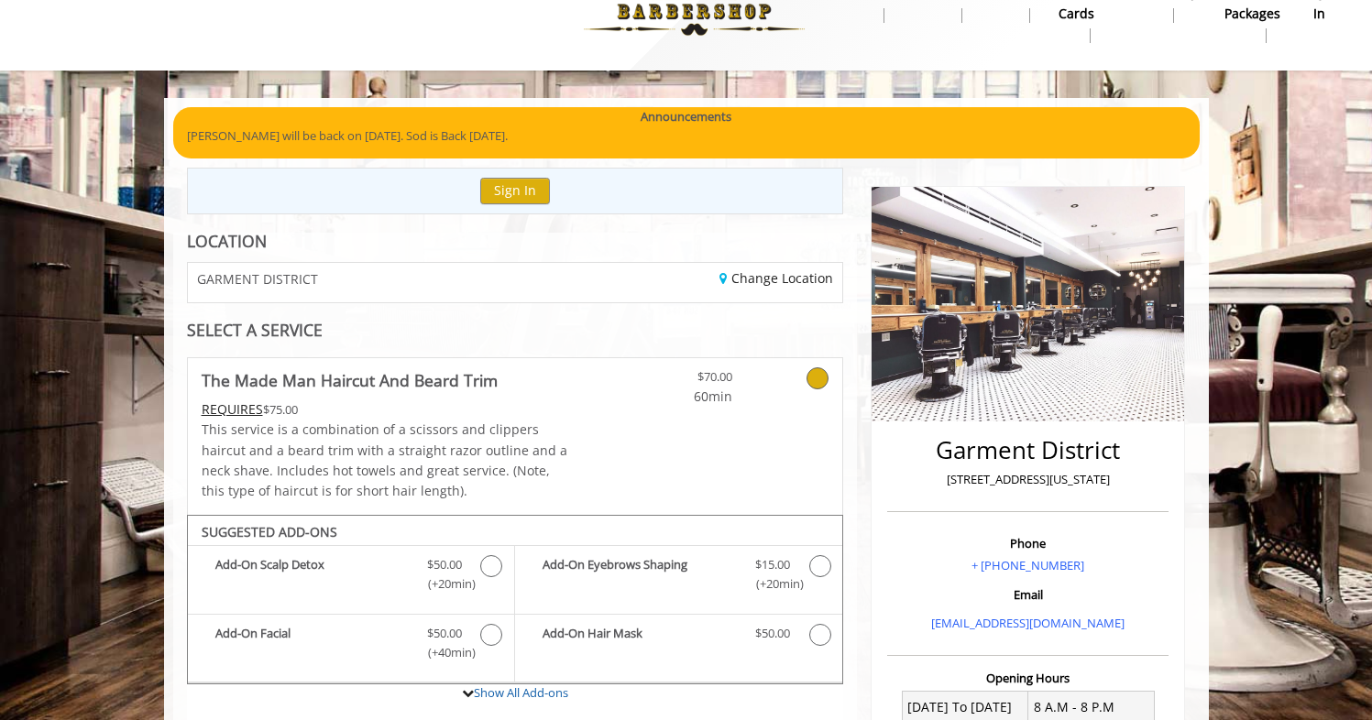
click at [814, 367] on icon at bounding box center [817, 378] width 22 height 22
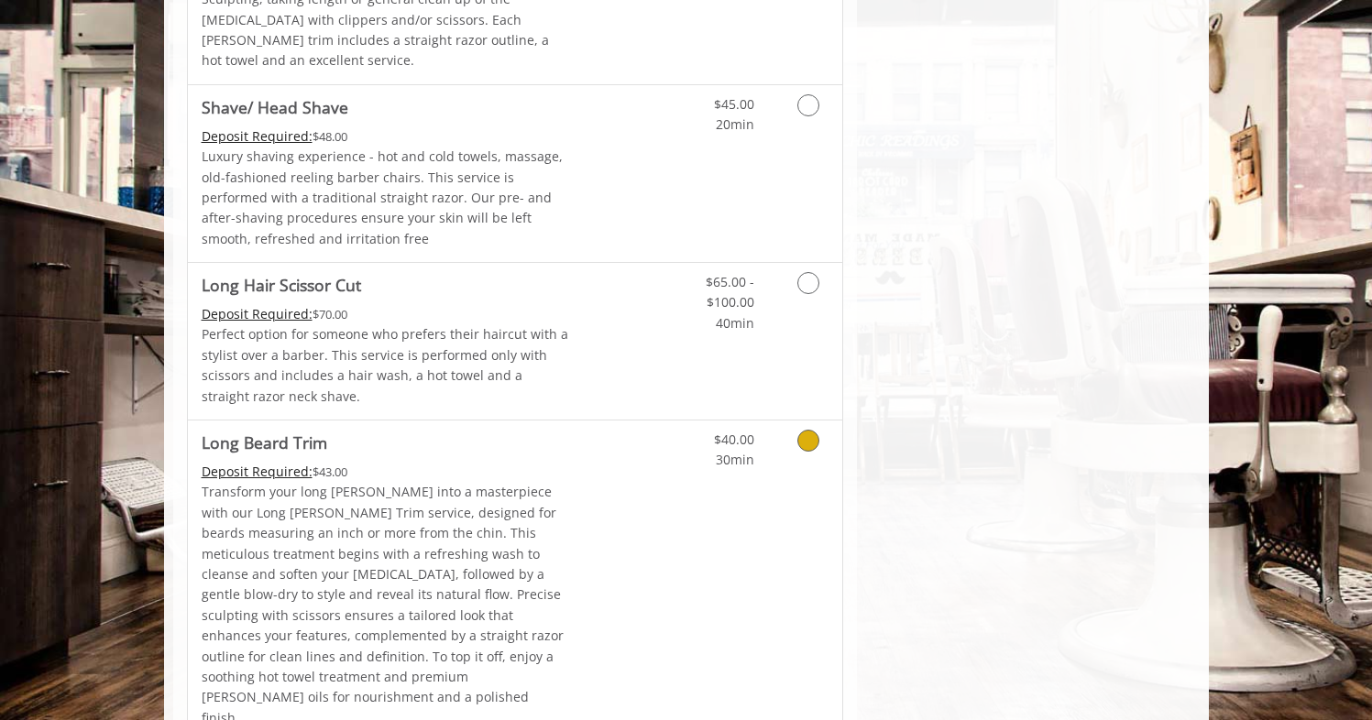
scroll to position [2423, 0]
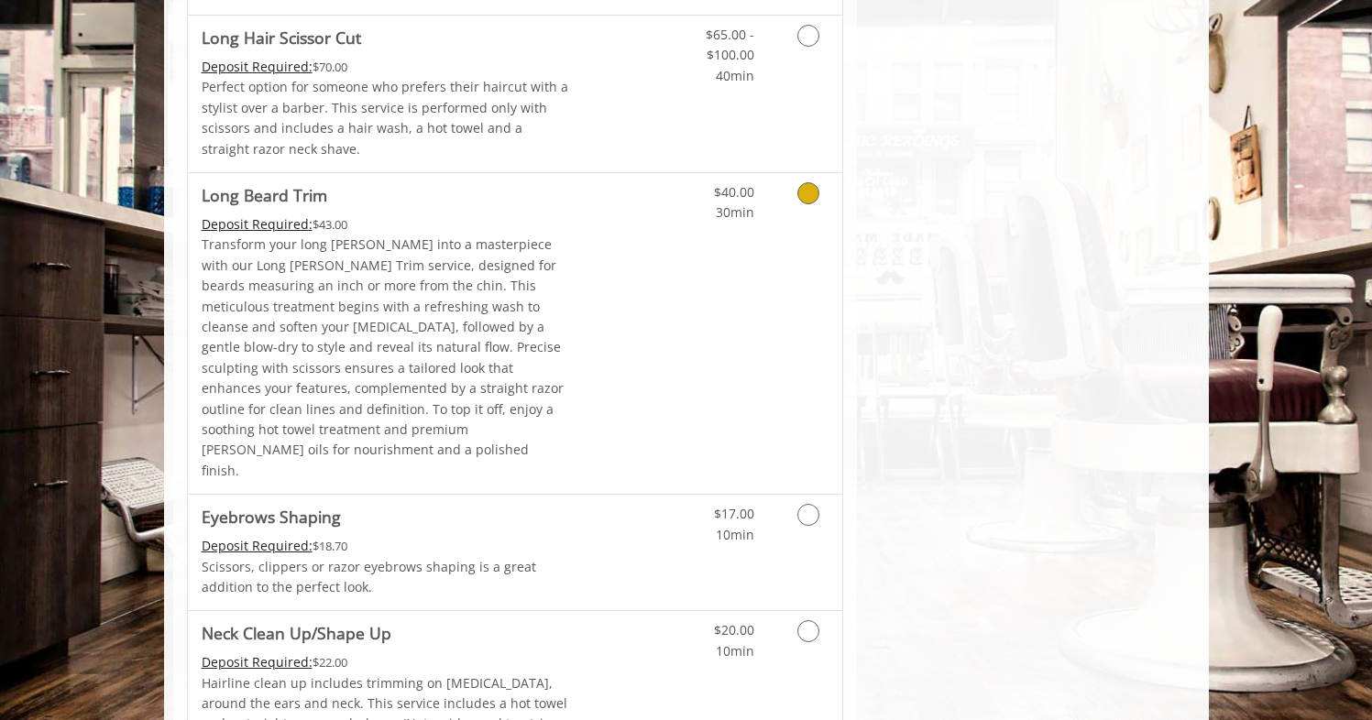
click at [635, 274] on link "Discounted Price" at bounding box center [623, 333] width 109 height 321
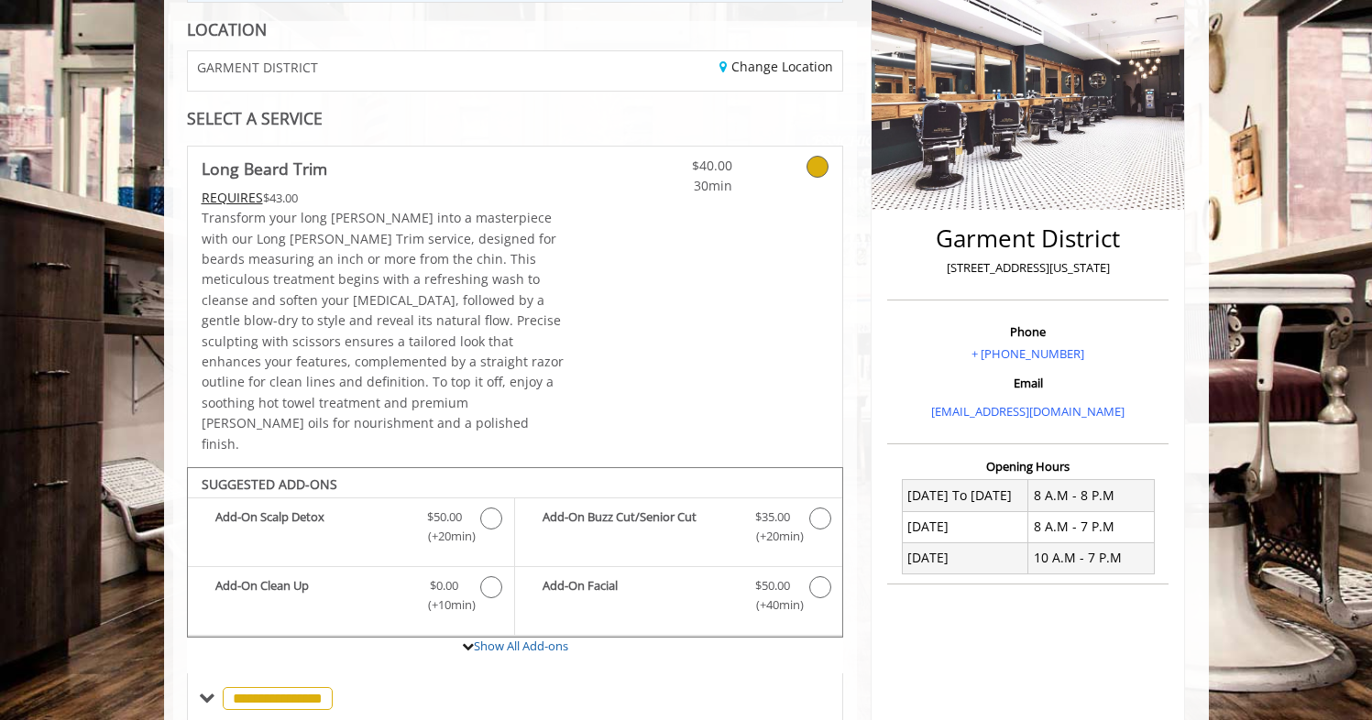
scroll to position [41, 0]
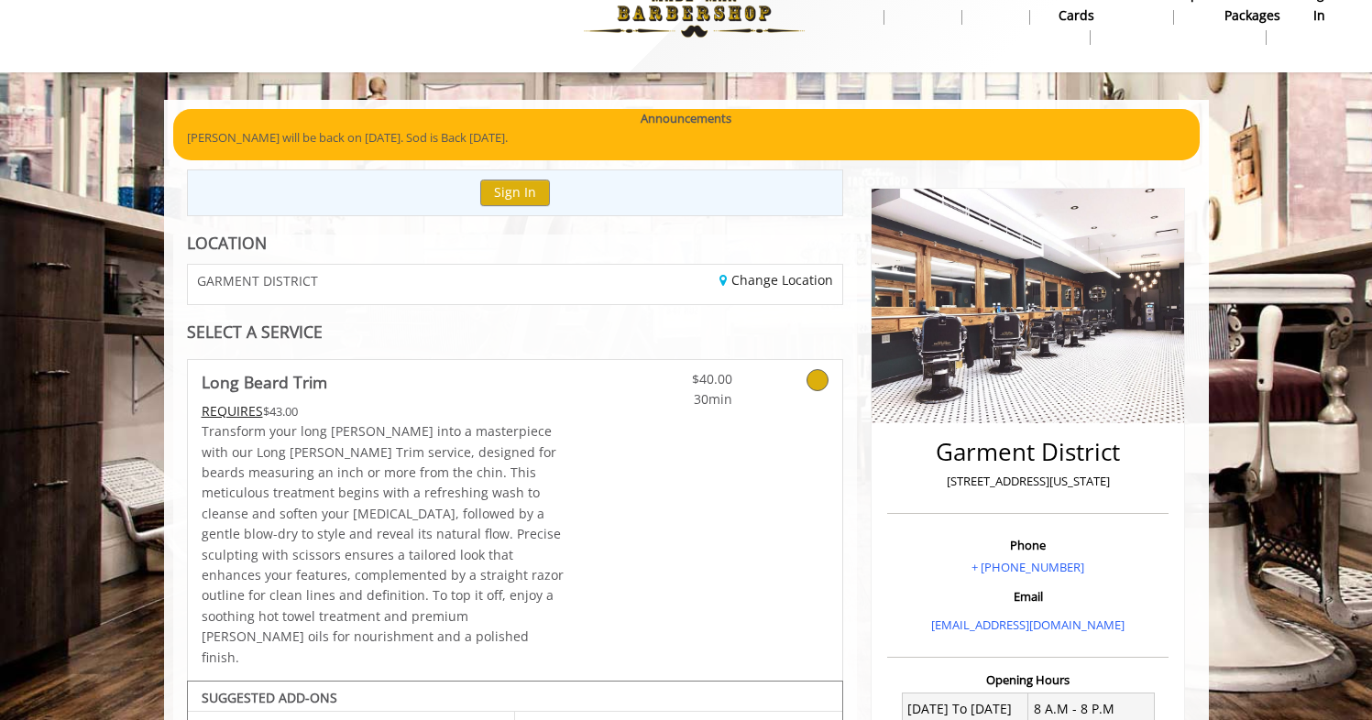
click at [814, 369] on icon at bounding box center [817, 380] width 22 height 22
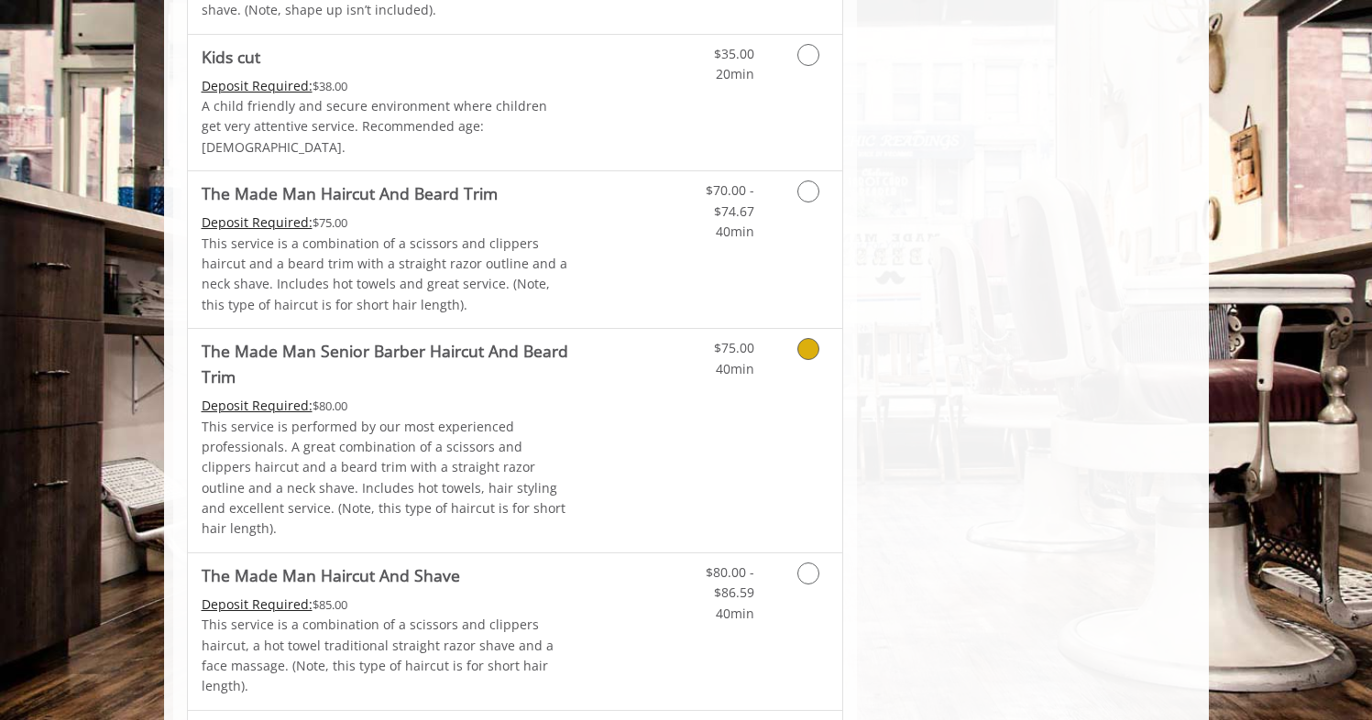
scroll to position [1092, 0]
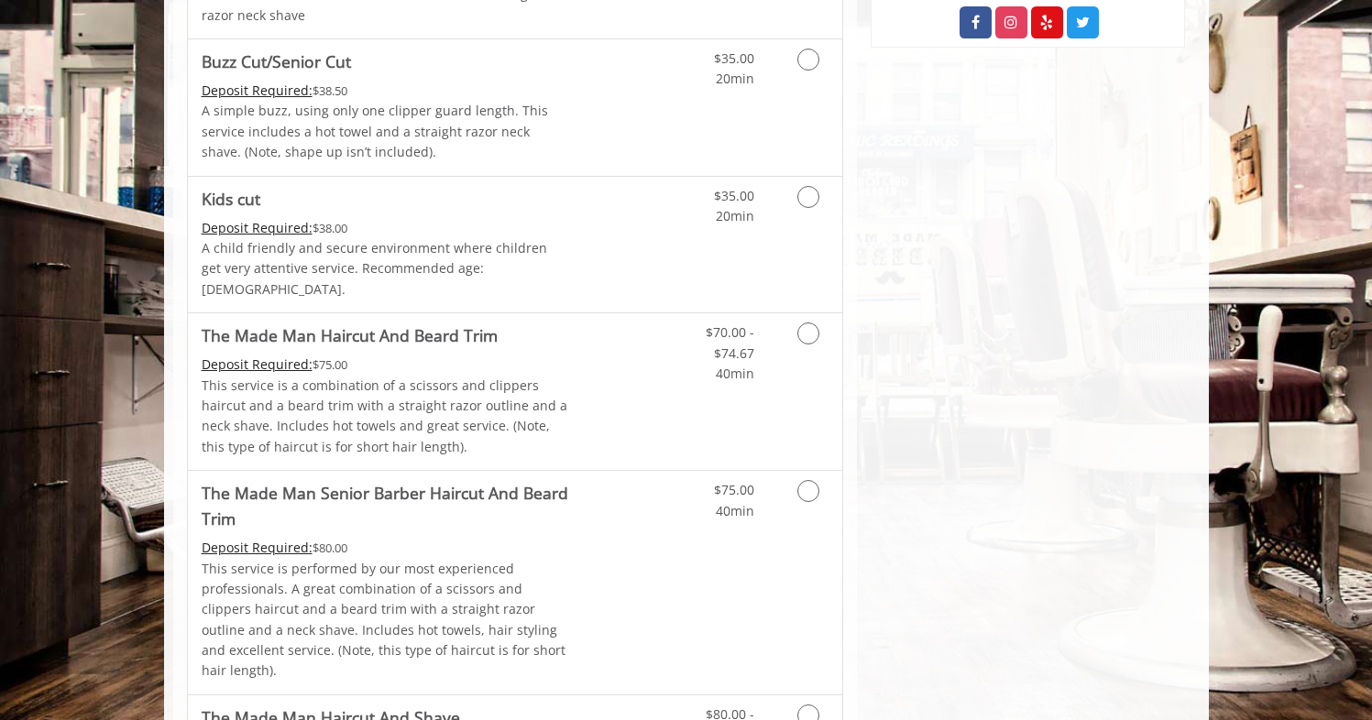
drag, startPoint x: 581, startPoint y: 261, endPoint x: 995, endPoint y: 328, distance: 419.5
